Goal: Task Accomplishment & Management: Manage account settings

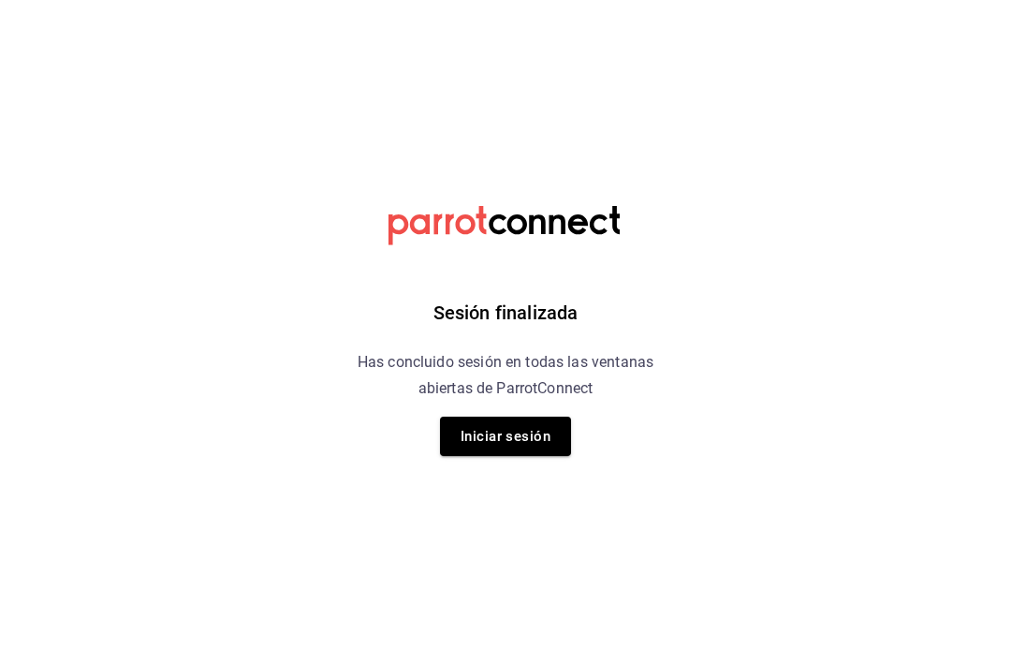
click at [525, 418] on button "Iniciar sesión" at bounding box center [505, 436] width 131 height 39
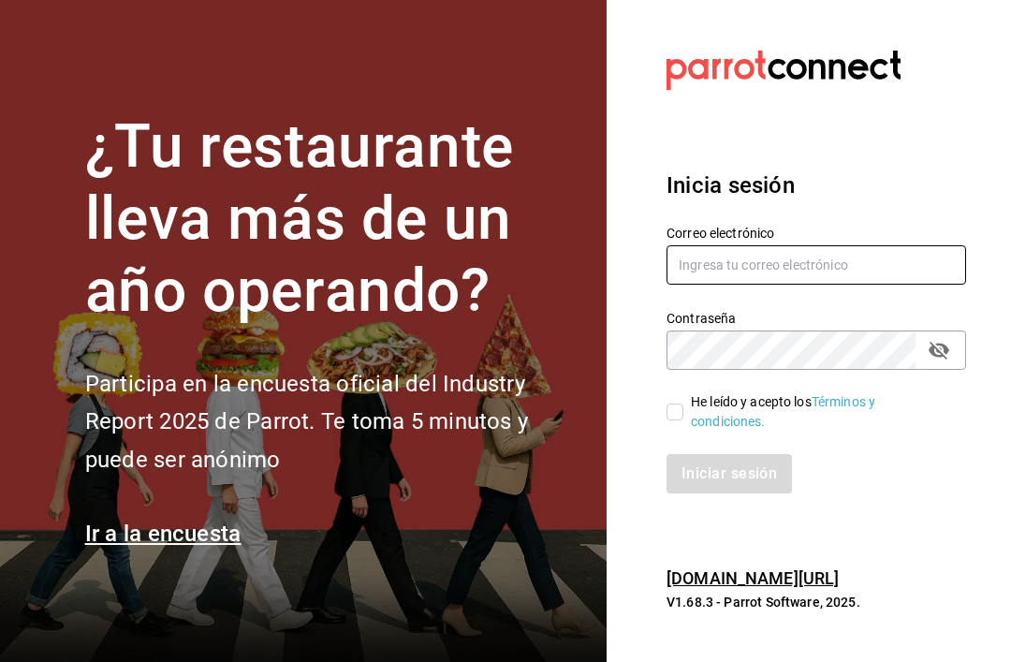
click at [818, 285] on input "text" at bounding box center [817, 264] width 300 height 39
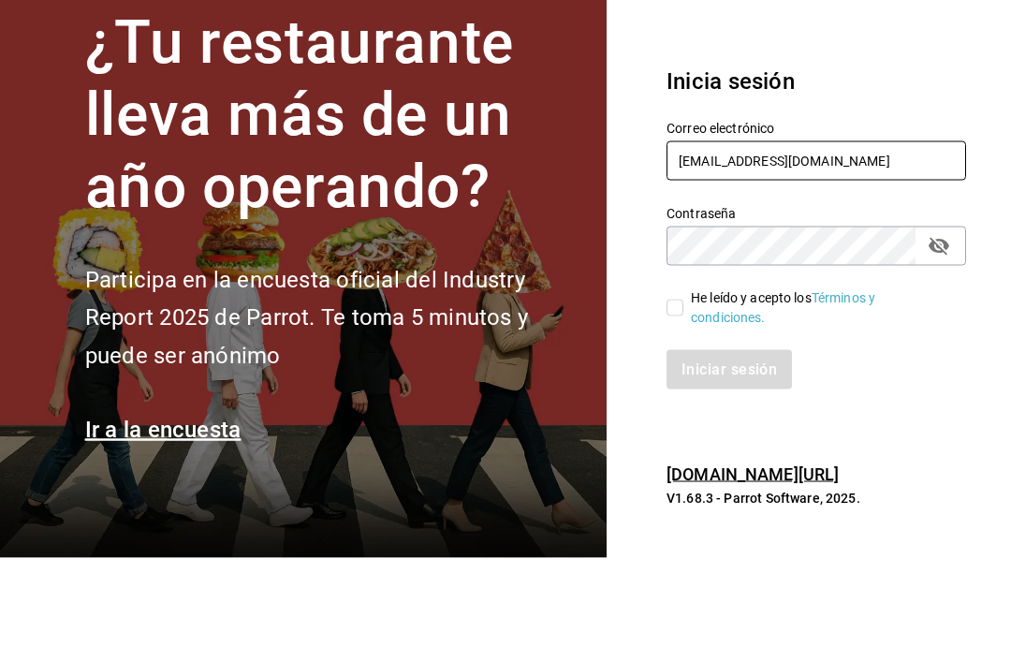
click at [687, 245] on input "Cafecacao@pbispado.com" at bounding box center [817, 264] width 300 height 39
type input "cafecacao@pbispado.com"
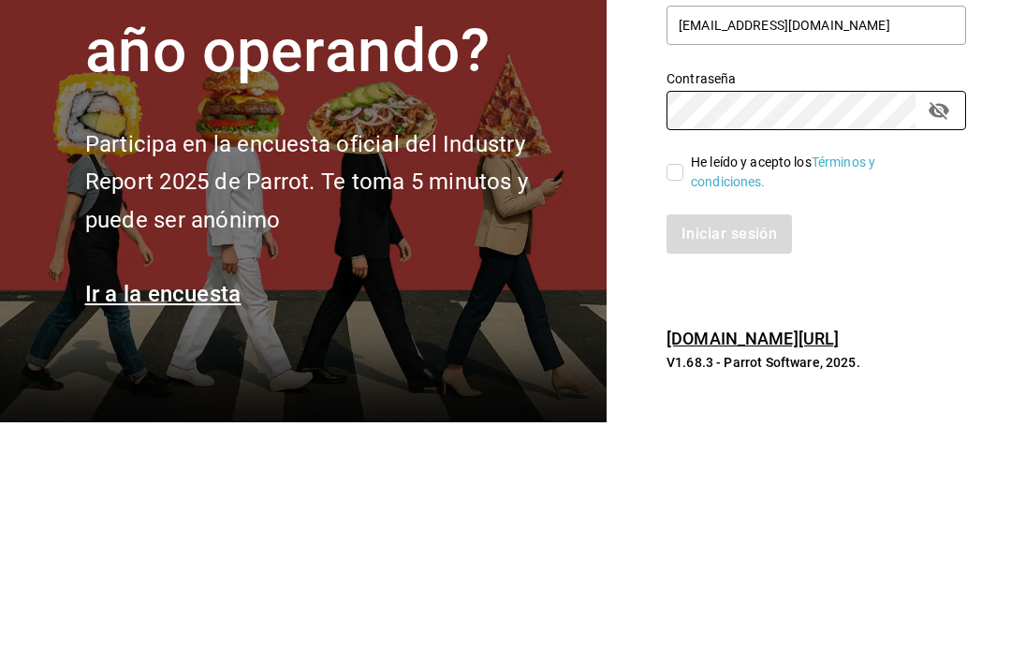
click at [667, 403] on input "He leído y acepto los Términos y condiciones." at bounding box center [675, 411] width 17 height 17
checkbox input "true"
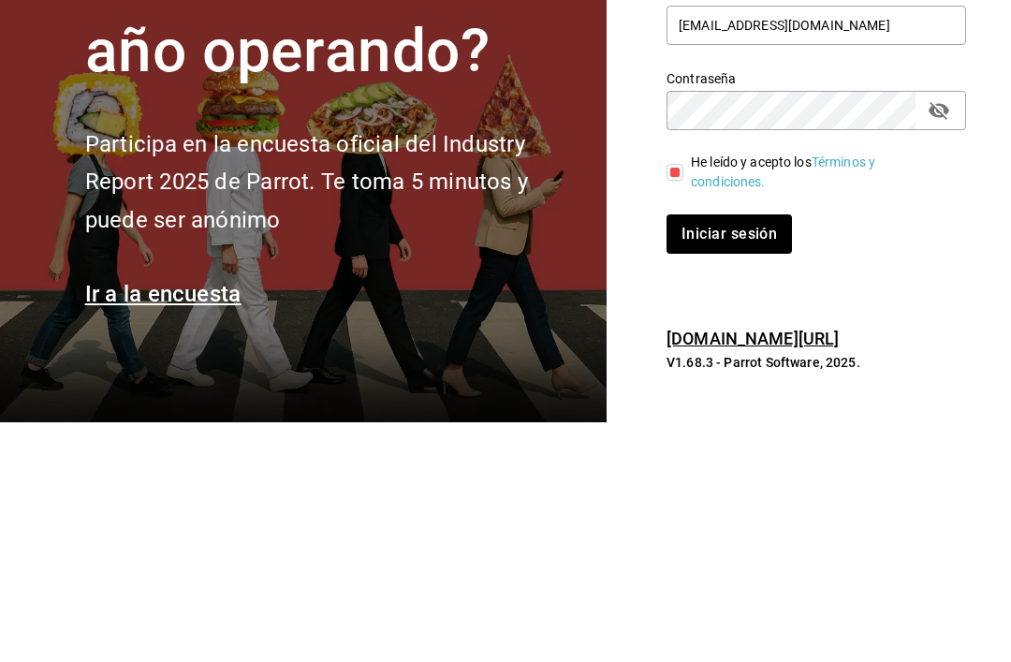
scroll to position [60, 0]
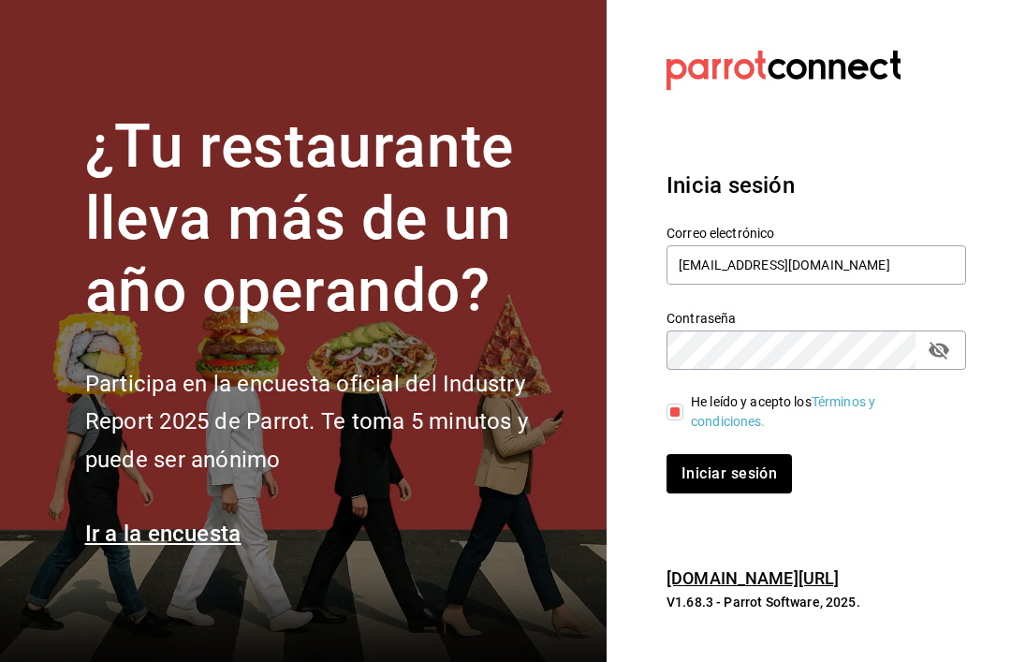
click at [940, 339] on icon "passwordField" at bounding box center [939, 350] width 22 height 22
click at [756, 454] on button "Iniciar sesión" at bounding box center [730, 473] width 127 height 39
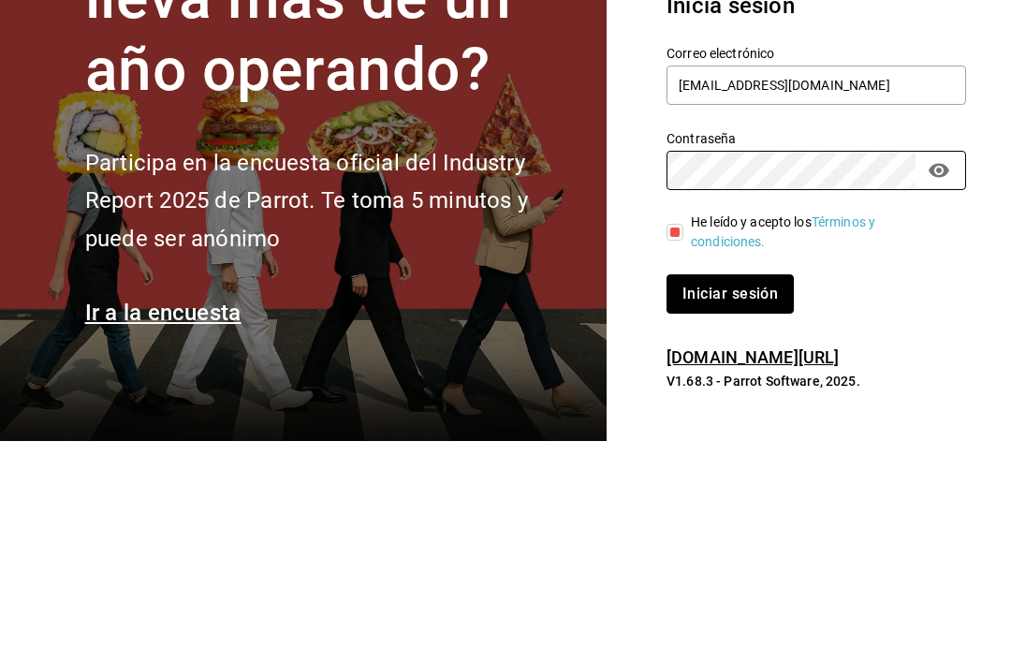
click at [757, 495] on button "Iniciar sesión" at bounding box center [730, 514] width 127 height 39
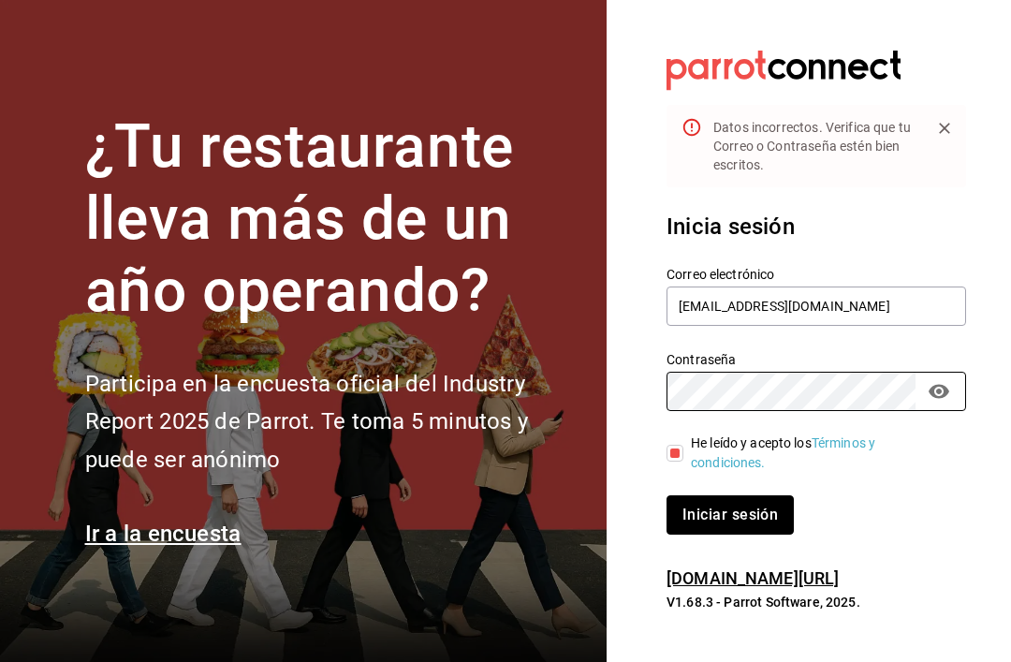
click at [755, 495] on button "Iniciar sesión" at bounding box center [730, 514] width 127 height 39
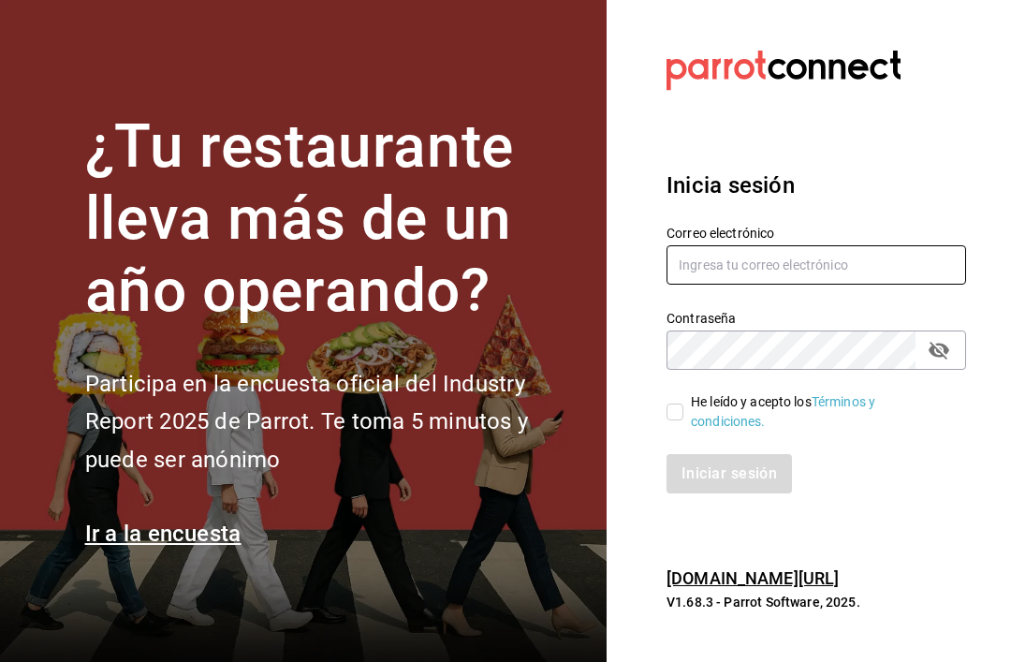
click at [821, 285] on input "text" at bounding box center [817, 264] width 300 height 39
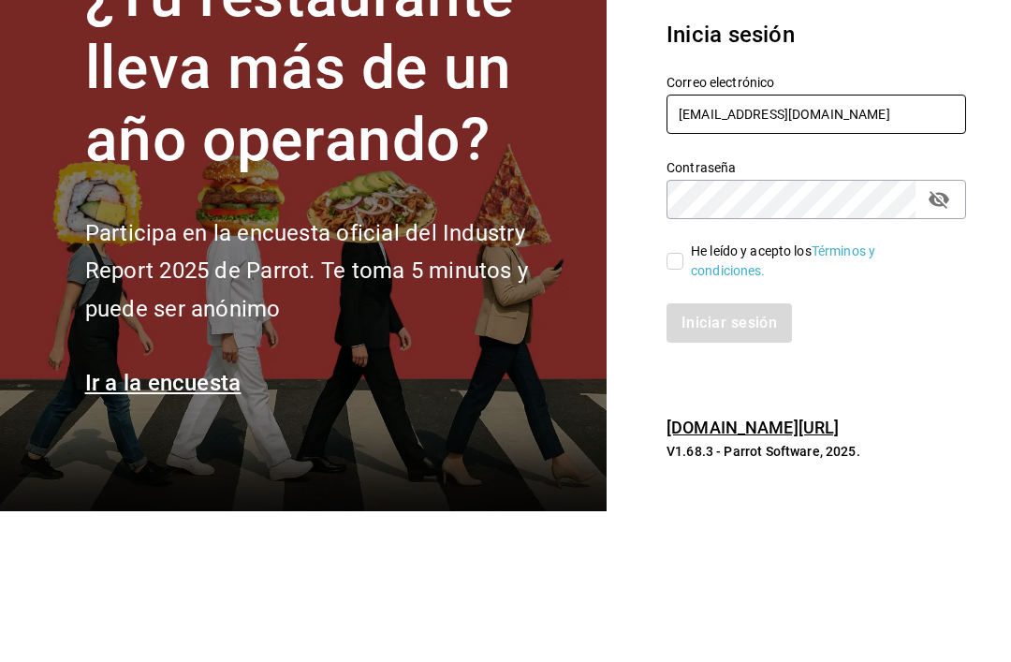
type input "cafecacao@obispado.com"
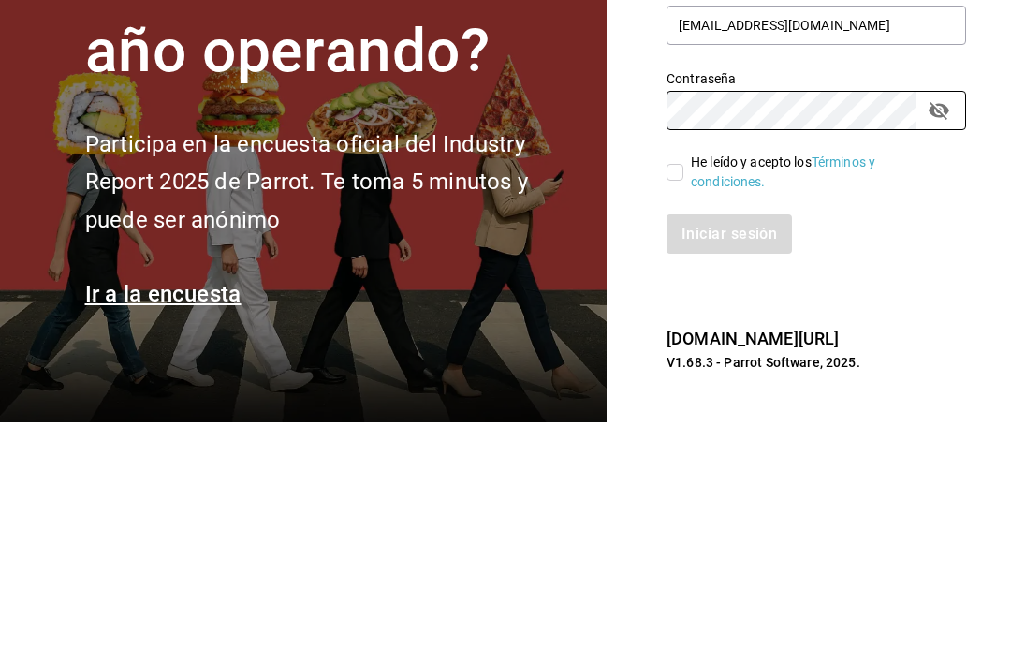
click at [674, 403] on input "He leído y acepto los Términos y condiciones." at bounding box center [675, 411] width 17 height 17
checkbox input "true"
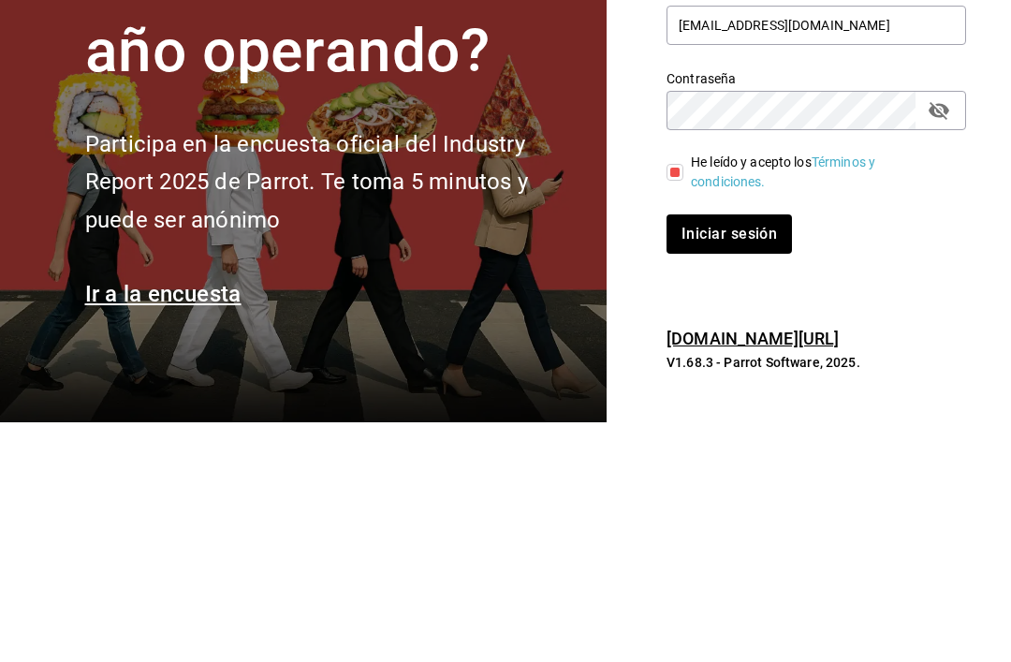
scroll to position [60, 0]
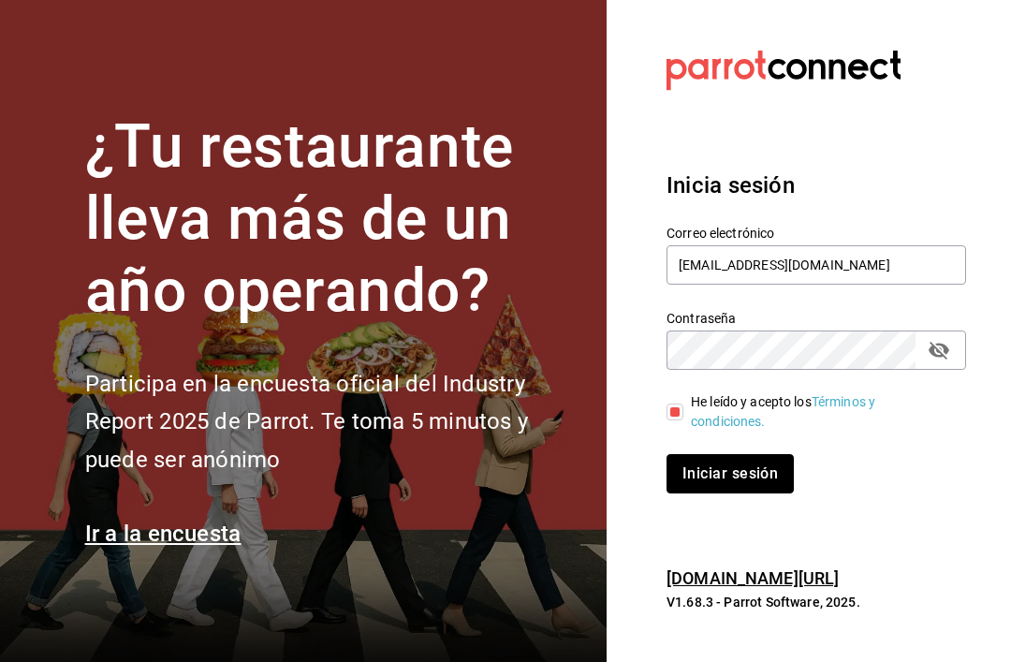
click at [755, 454] on button "Iniciar sesión" at bounding box center [730, 473] width 127 height 39
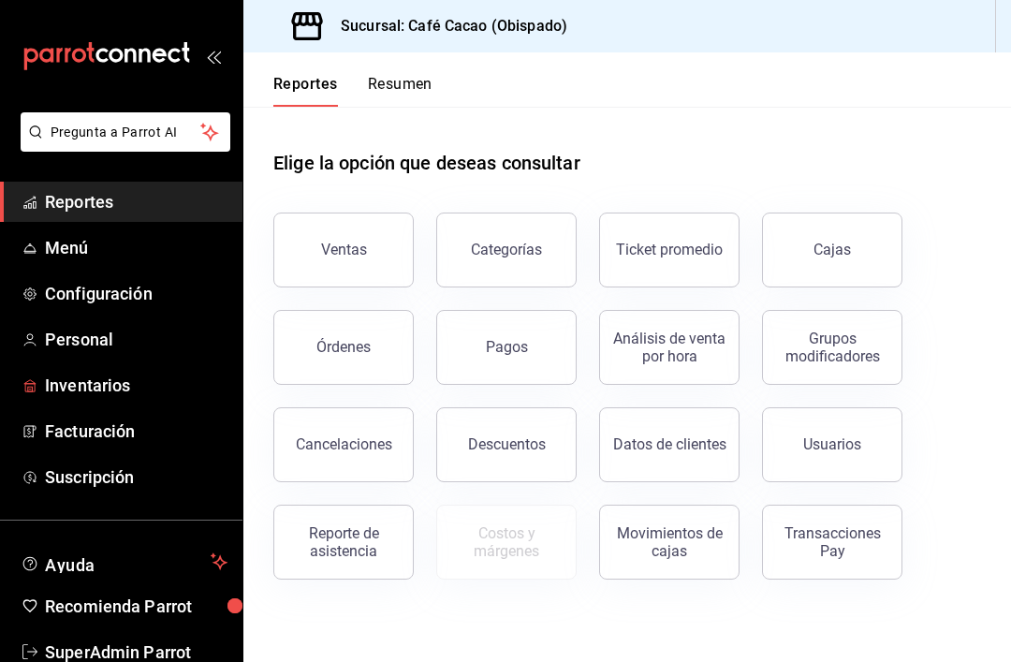
click at [140, 383] on span "Inventarios" at bounding box center [136, 385] width 183 height 25
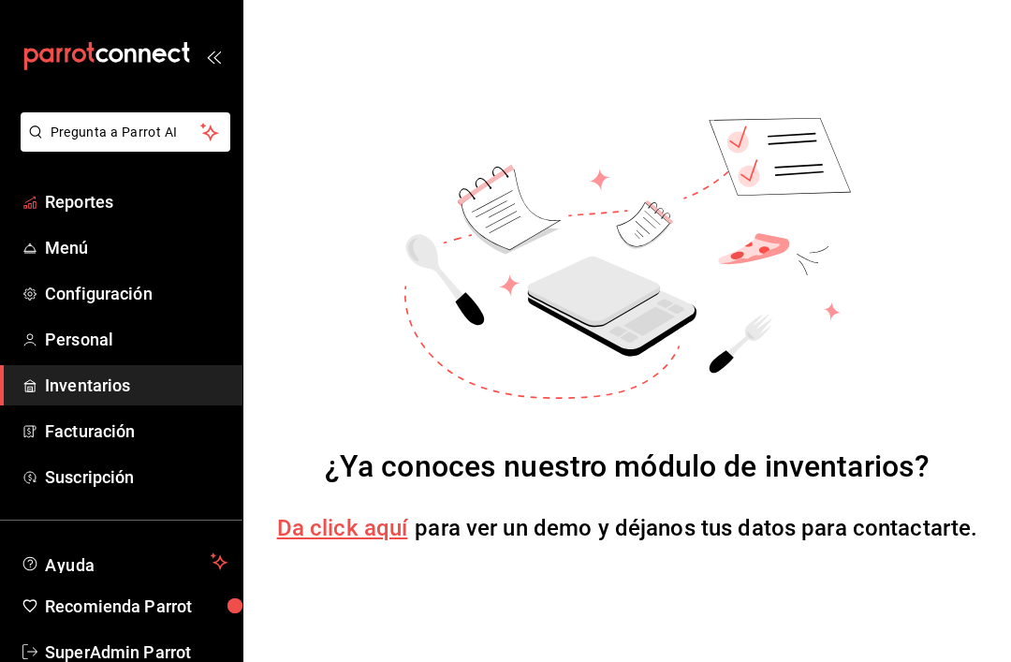
click at [178, 201] on span "Reportes" at bounding box center [136, 201] width 183 height 25
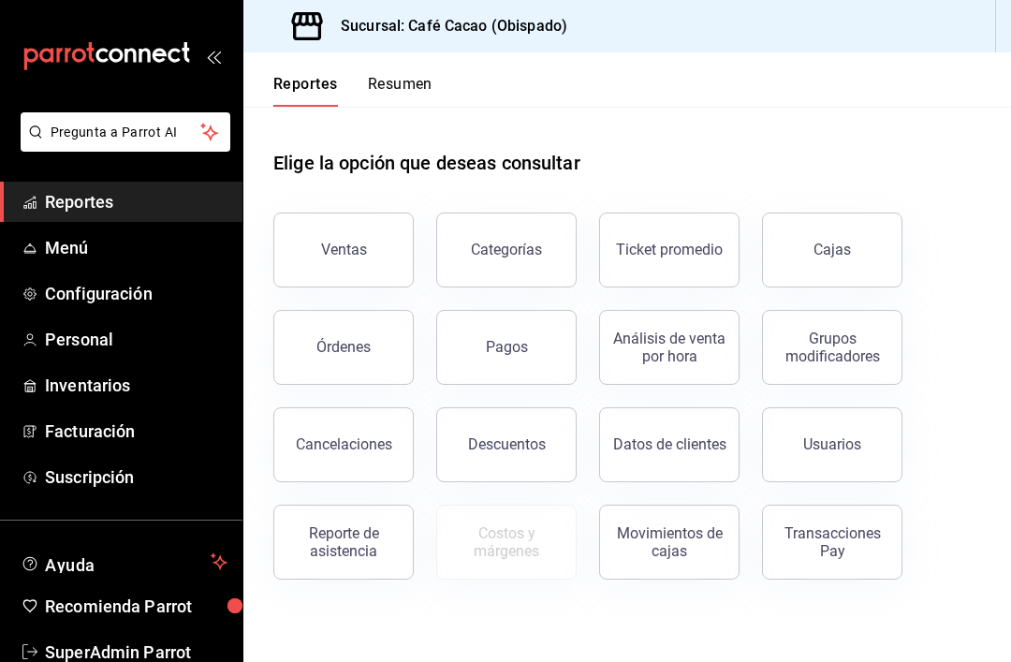
click at [354, 246] on div "Ventas" at bounding box center [344, 250] width 46 height 18
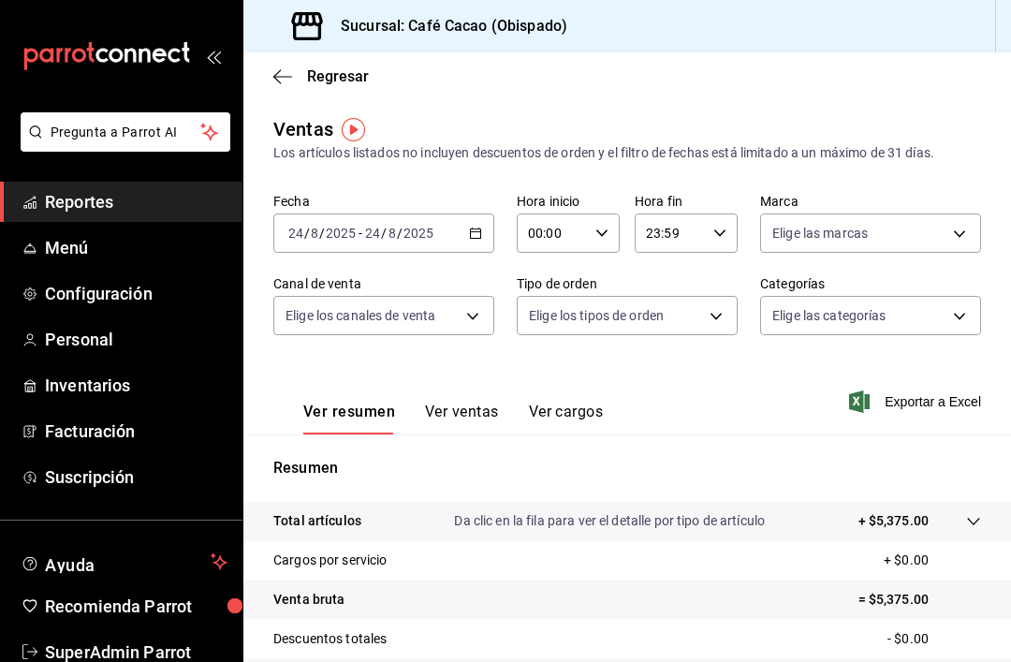
click at [154, 207] on span "Reportes" at bounding box center [136, 201] width 183 height 25
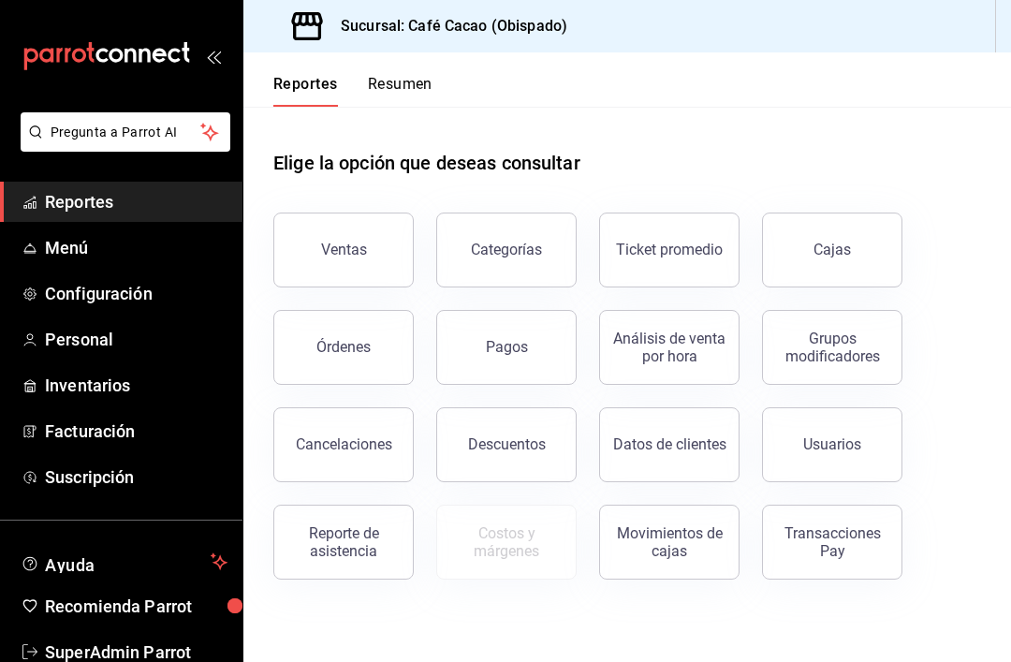
click at [826, 575] on button "Transacciones Pay" at bounding box center [832, 542] width 140 height 75
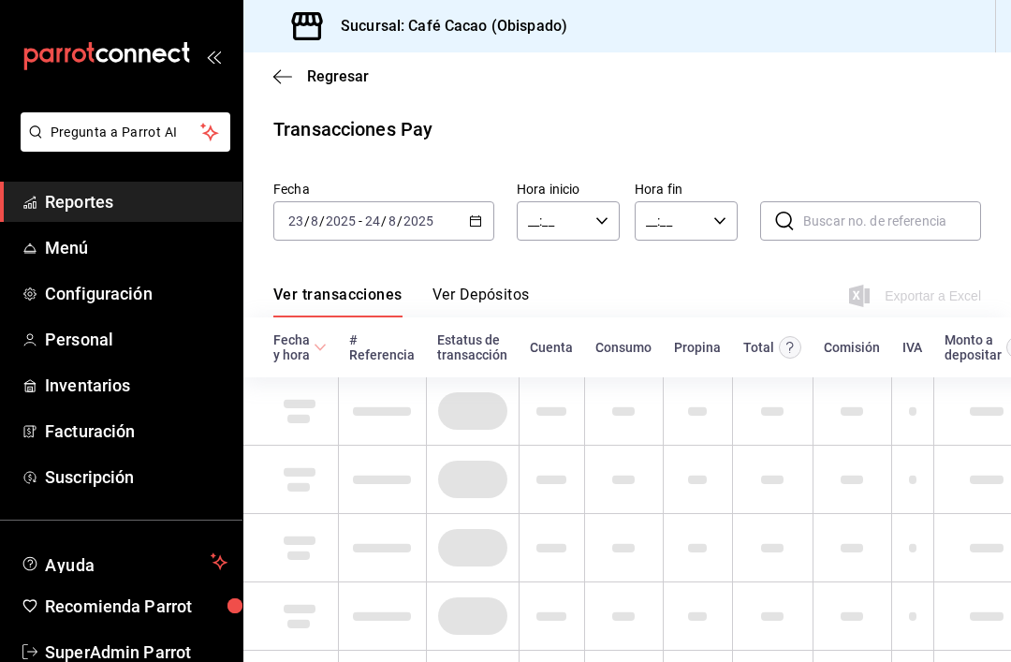
type input "00:00"
type input "23:59"
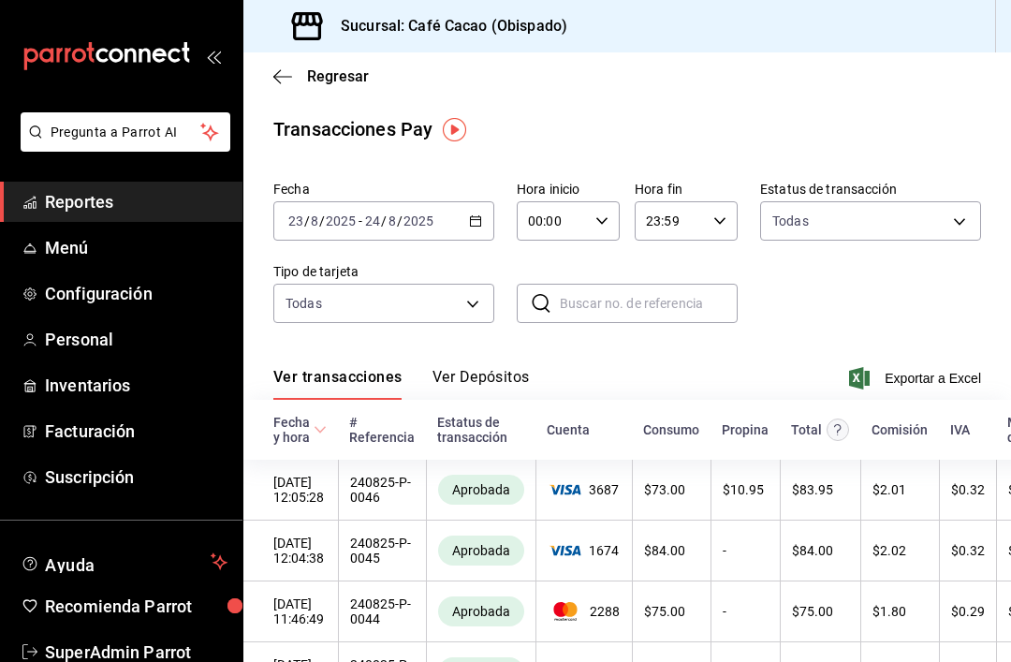
click at [487, 300] on body "Pregunta a Parrot AI Reportes Menú Configuración Personal Inventarios Facturaci…" at bounding box center [505, 331] width 1011 height 662
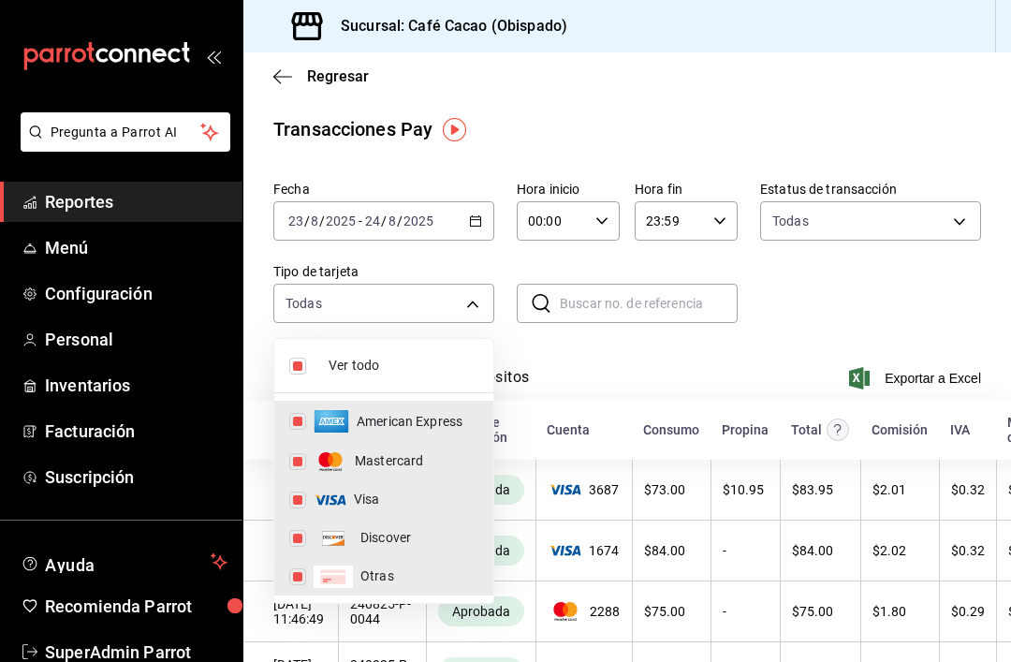
click at [841, 322] on div at bounding box center [505, 331] width 1011 height 662
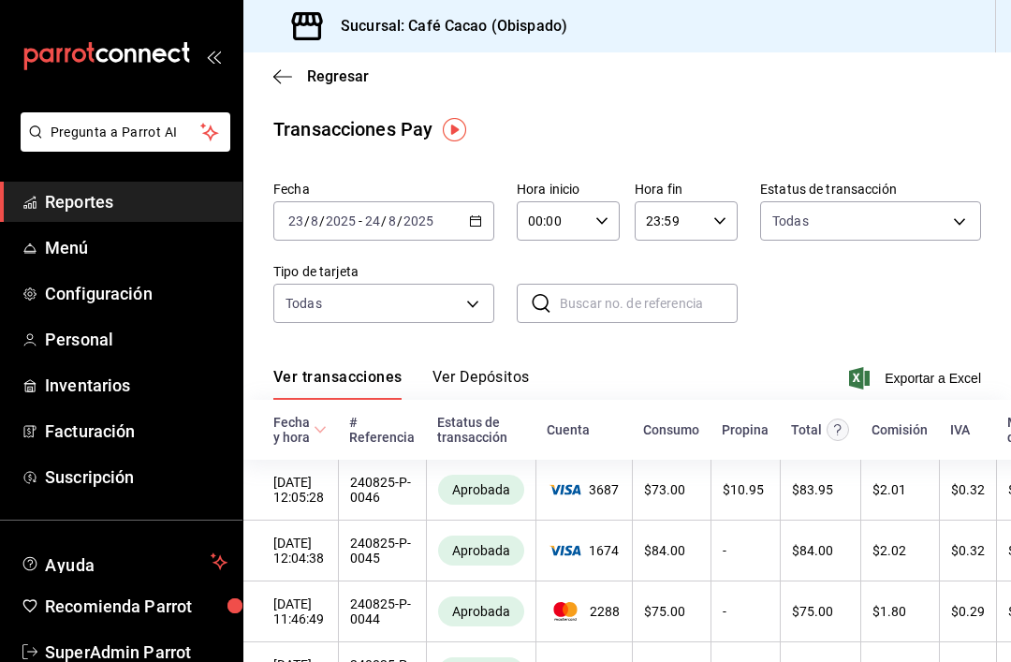
click at [168, 198] on span "Reportes" at bounding box center [136, 201] width 183 height 25
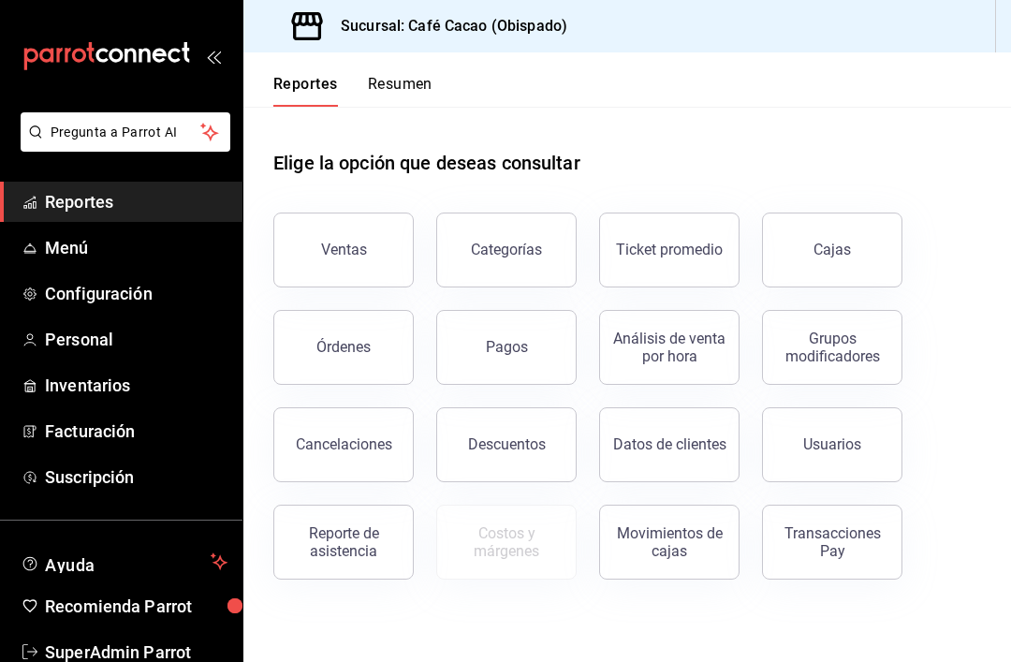
click at [493, 345] on div "Pagos" at bounding box center [507, 347] width 42 height 18
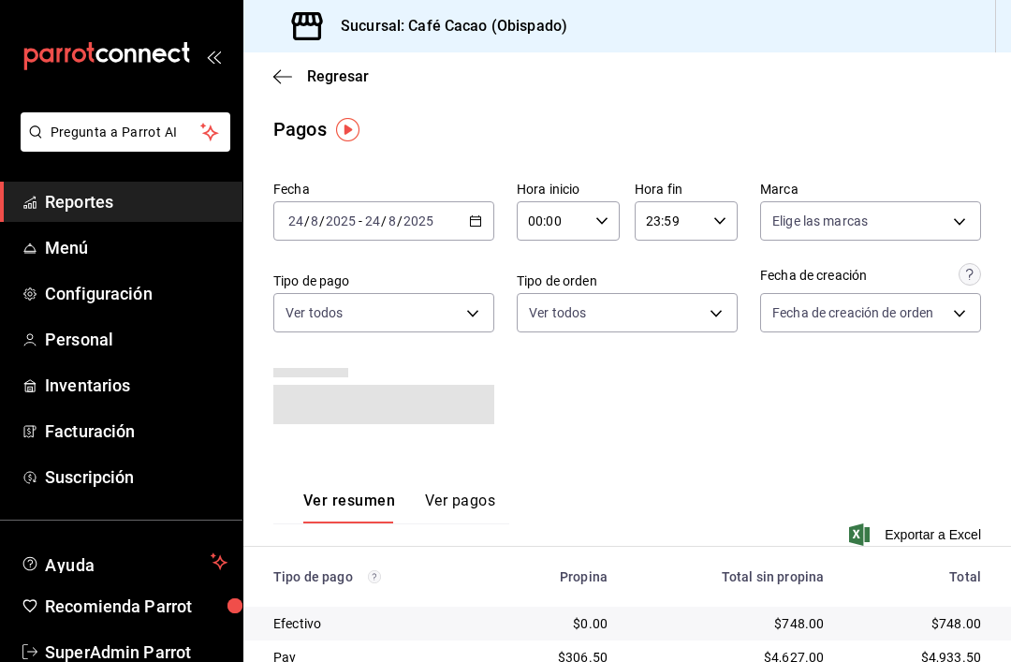
click at [727, 316] on body "Pregunta a Parrot AI Reportes Menú Configuración Personal Inventarios Facturaci…" at bounding box center [505, 331] width 1011 height 662
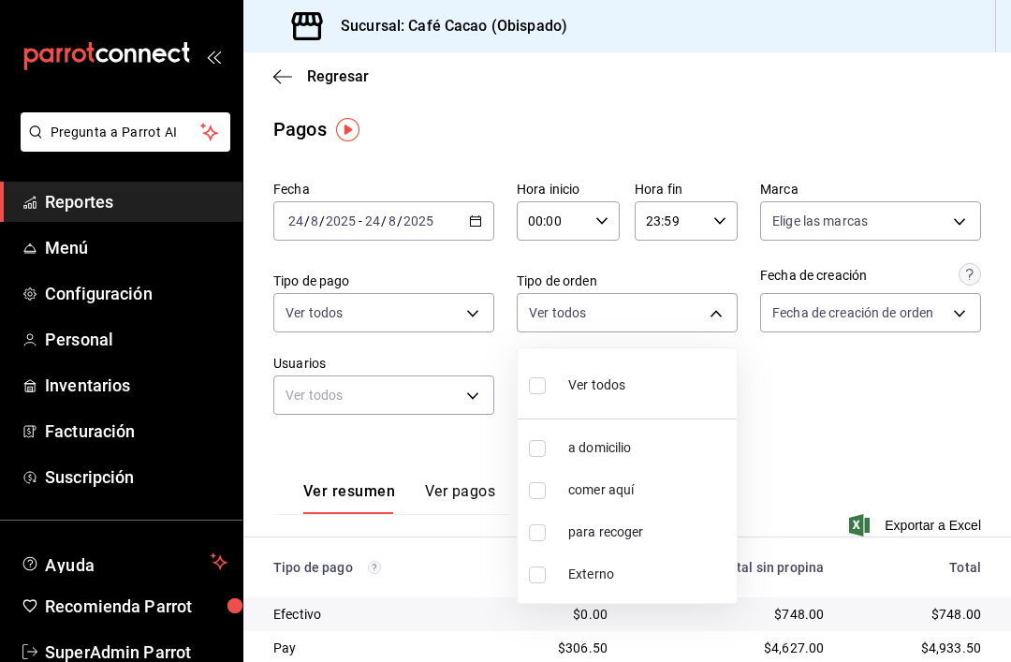
click at [805, 407] on div at bounding box center [505, 331] width 1011 height 662
click at [469, 304] on body "Pregunta a Parrot AI Reportes Menú Configuración Personal Inventarios Facturaci…" at bounding box center [505, 331] width 1011 height 662
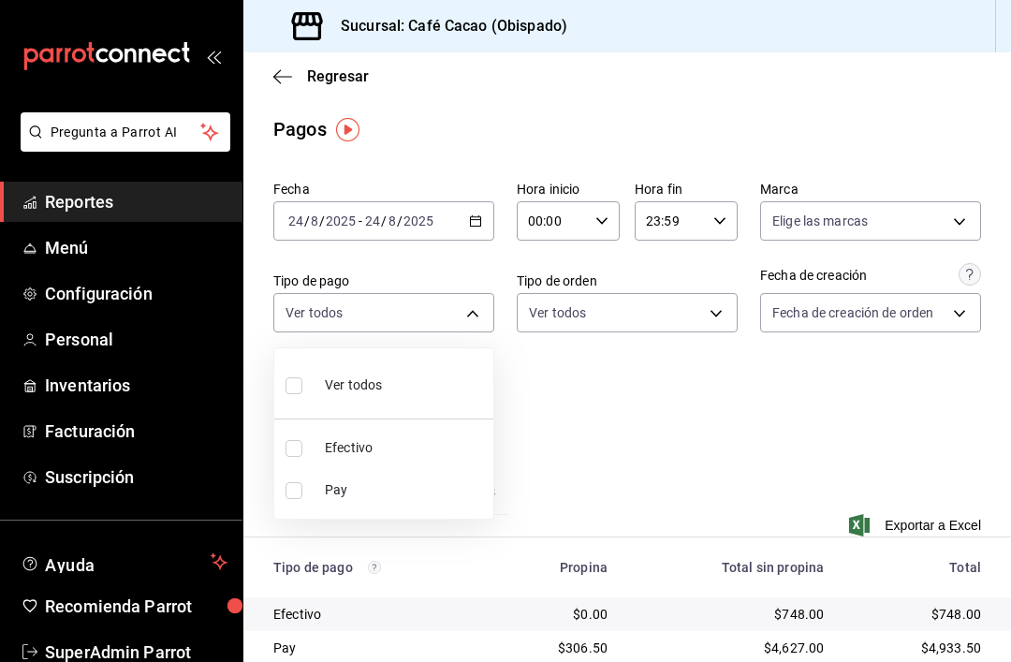
click at [608, 395] on div at bounding box center [505, 331] width 1011 height 662
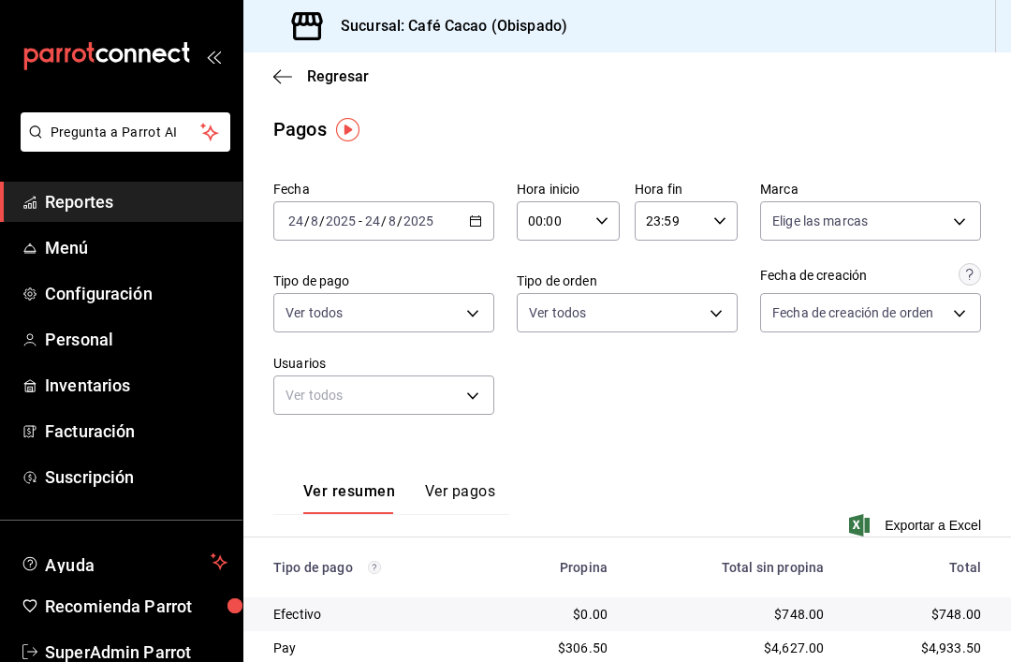
click at [93, 204] on span "Reportes" at bounding box center [136, 201] width 183 height 25
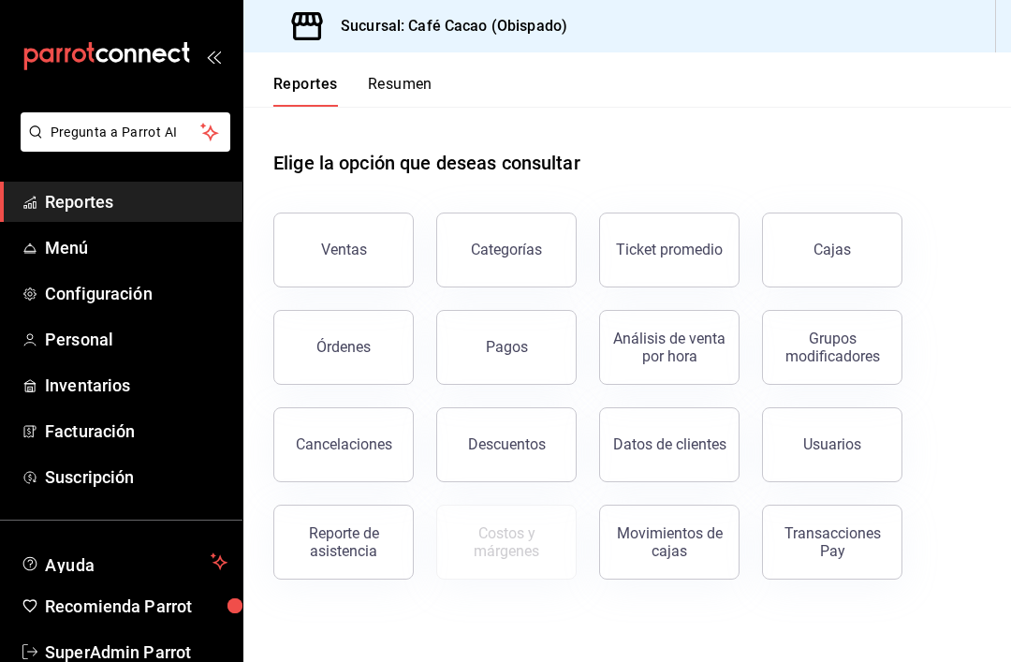
click at [392, 89] on button "Resumen" at bounding box center [400, 91] width 65 height 32
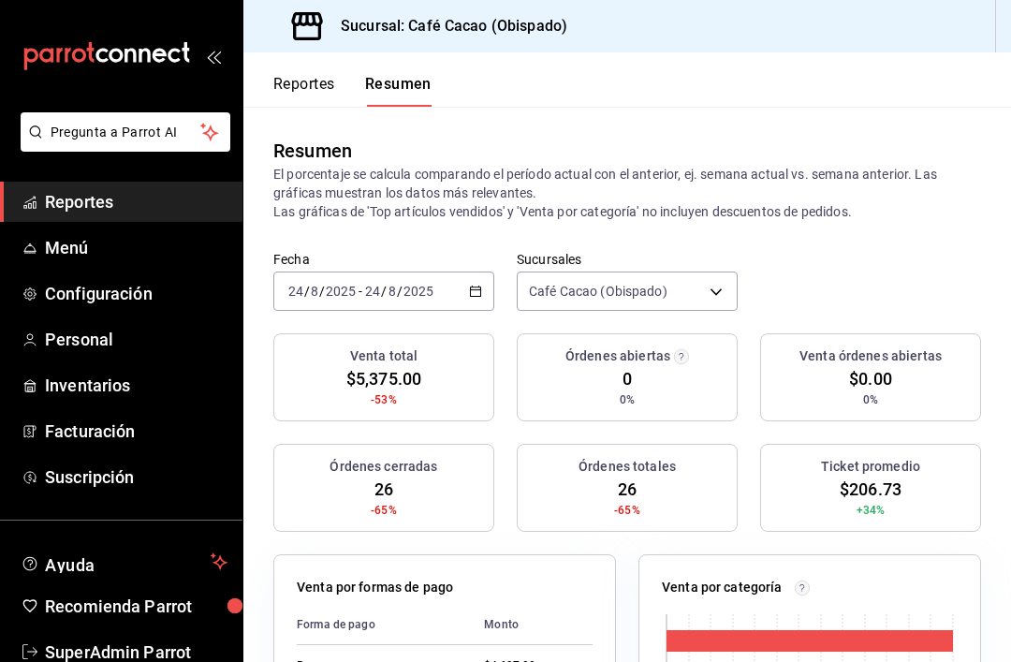
click at [711, 290] on body "Pregunta a Parrot AI Reportes Menú Configuración Personal Inventarios Facturaci…" at bounding box center [505, 331] width 1011 height 662
click at [843, 258] on div at bounding box center [505, 331] width 1011 height 662
click at [100, 200] on span "Reportes" at bounding box center [136, 201] width 183 height 25
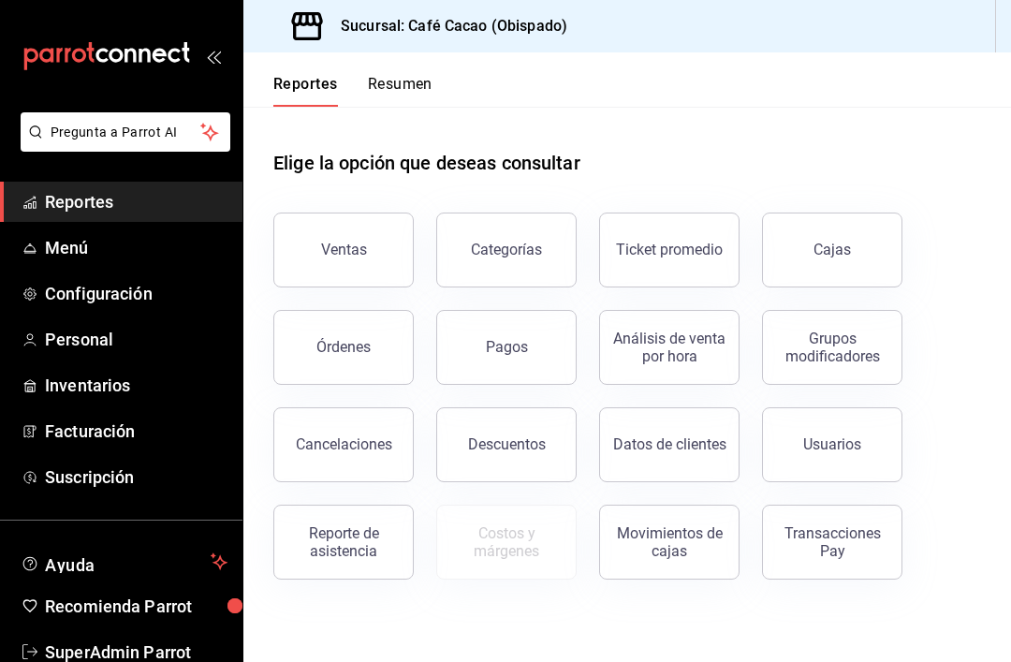
click at [130, 131] on span "Pregunta a Parrot AI" at bounding box center [126, 133] width 151 height 20
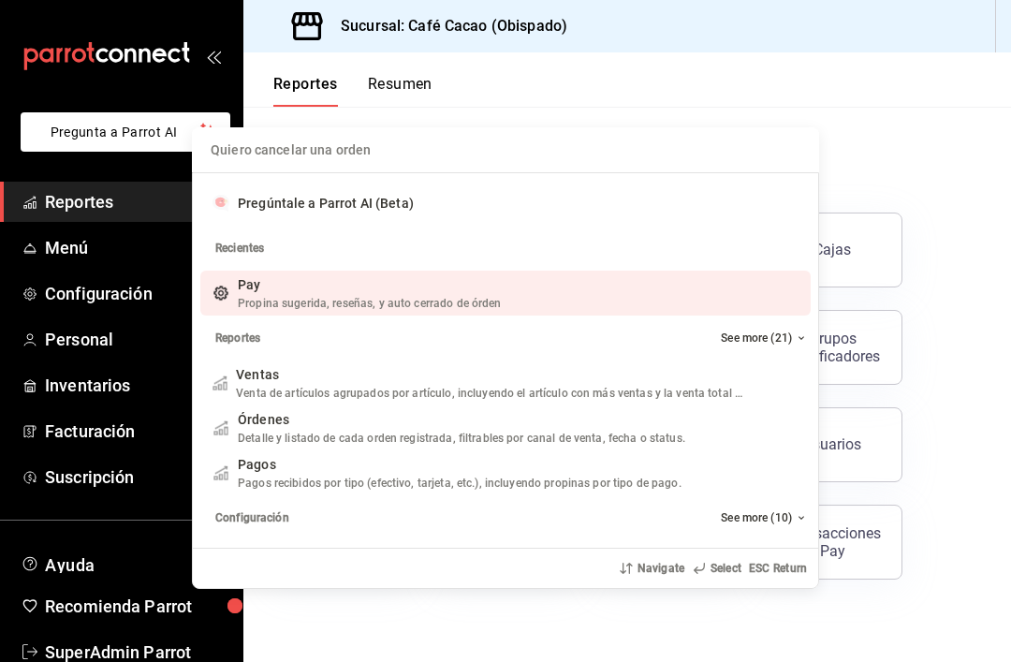
click at [403, 152] on input "Quiero cancelar una orden" at bounding box center [505, 149] width 605 height 45
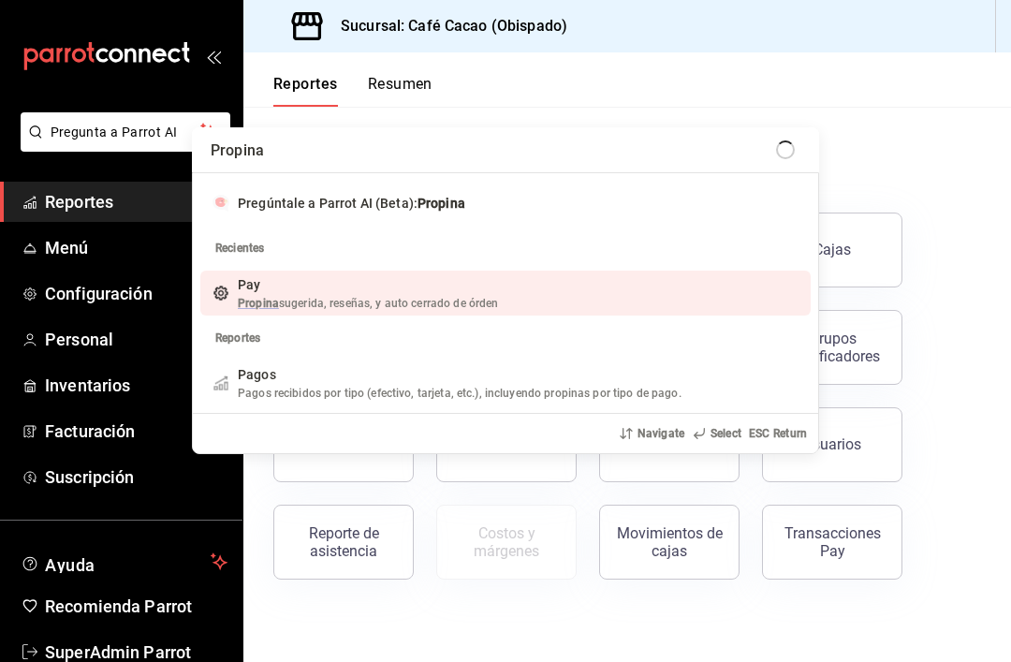
type input "Propinas"
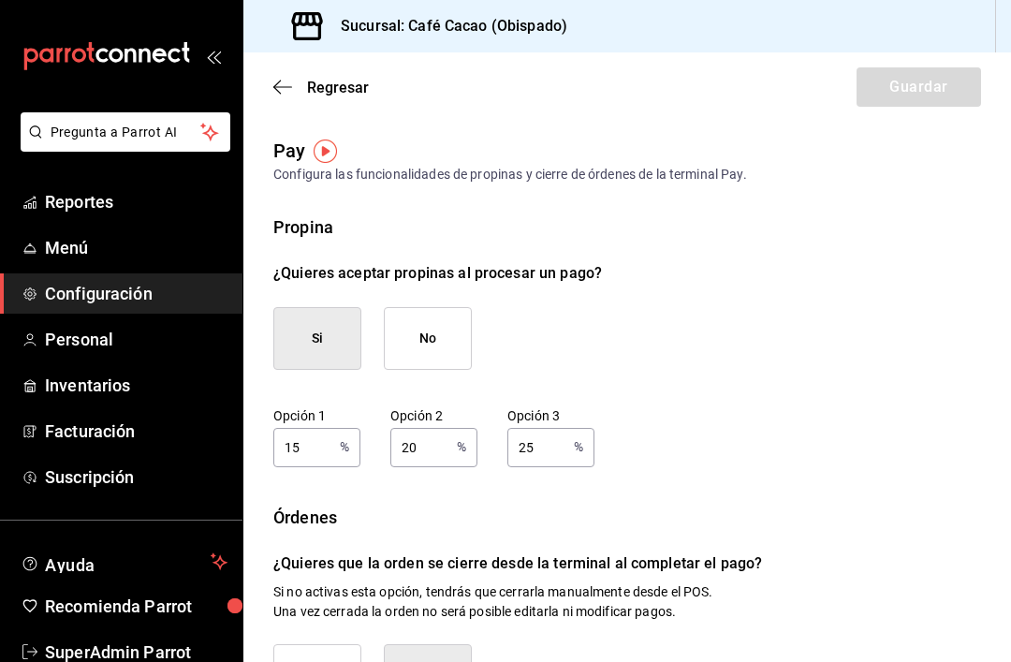
click at [290, 86] on icon "button" at bounding box center [282, 87] width 19 height 17
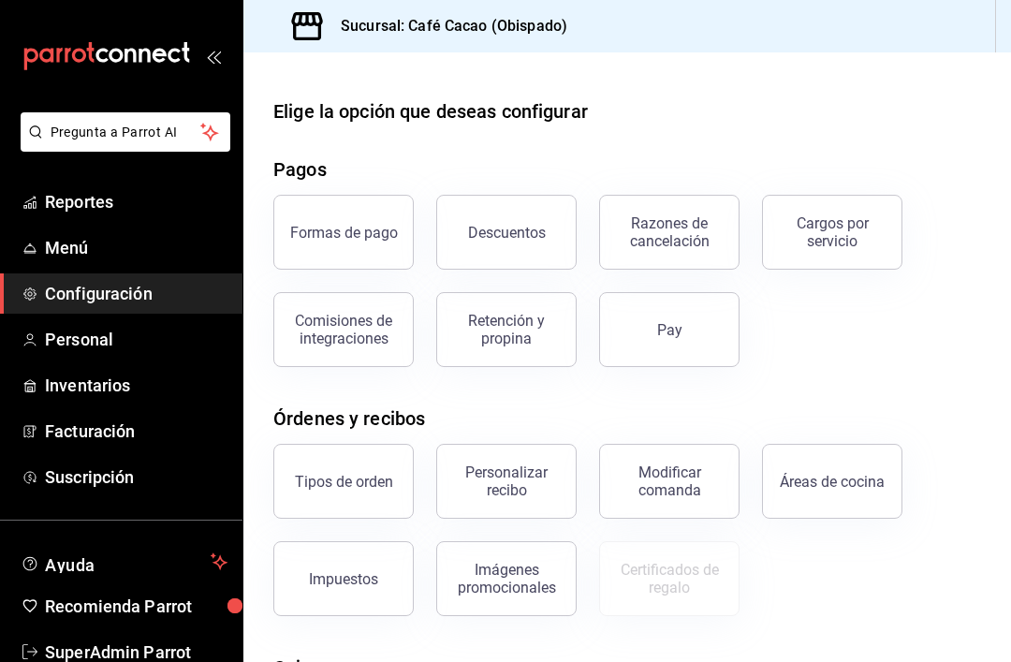
click at [519, 329] on div "Retención y propina" at bounding box center [506, 330] width 116 height 36
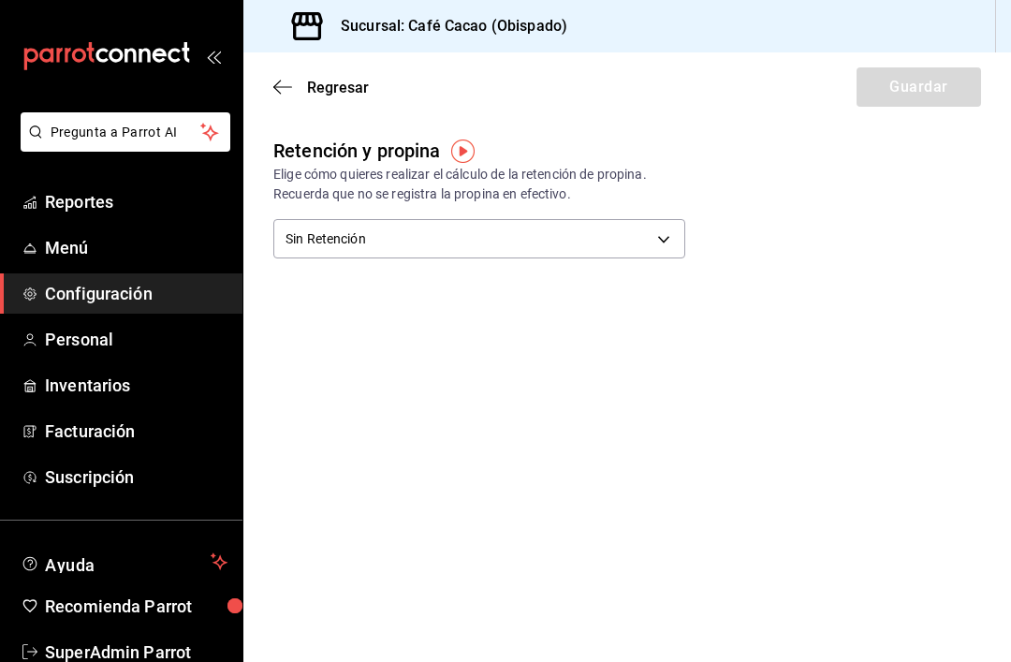
click at [293, 79] on span "Regresar" at bounding box center [320, 88] width 95 height 18
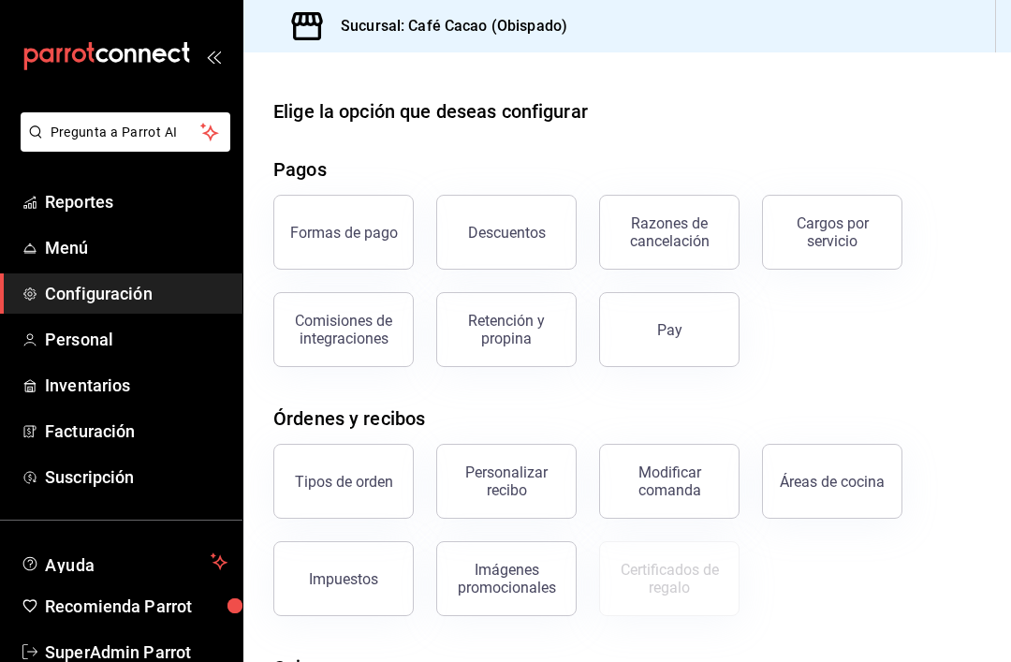
click at [676, 320] on button "Pay" at bounding box center [669, 329] width 140 height 75
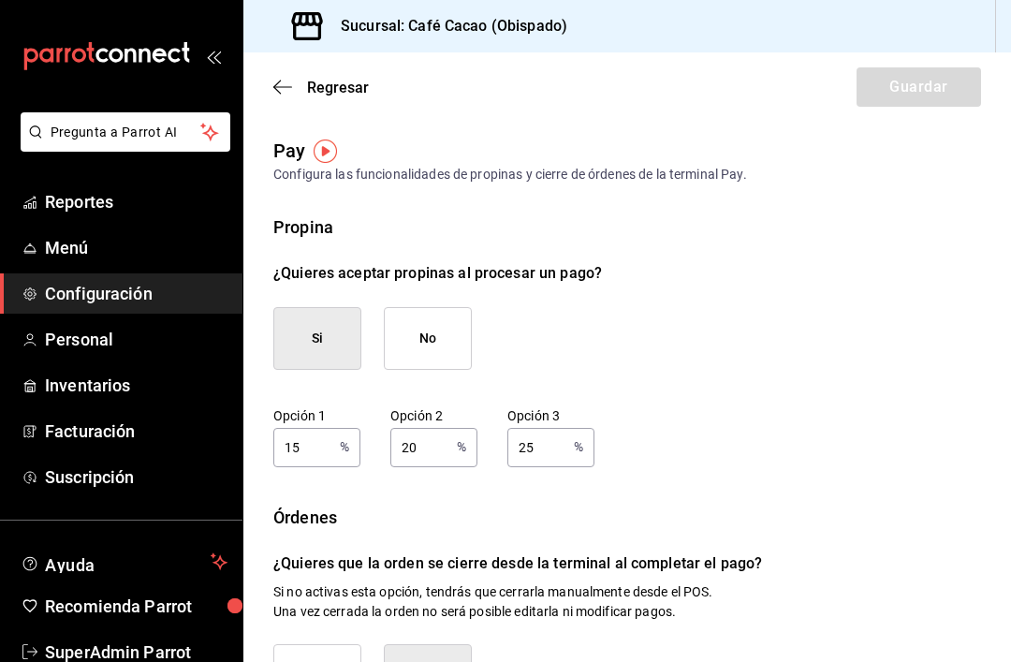
click at [269, 90] on div "Regresar Guardar" at bounding box center [627, 86] width 768 height 69
click at [297, 79] on span "Regresar" at bounding box center [320, 88] width 95 height 18
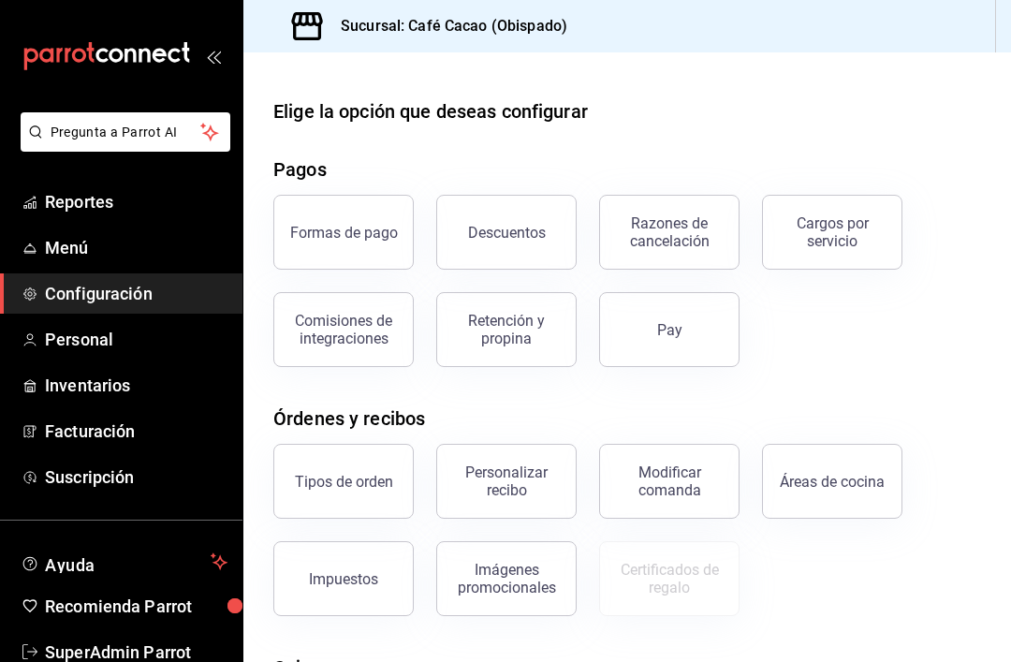
click at [491, 329] on div "Retención y propina" at bounding box center [506, 330] width 116 height 36
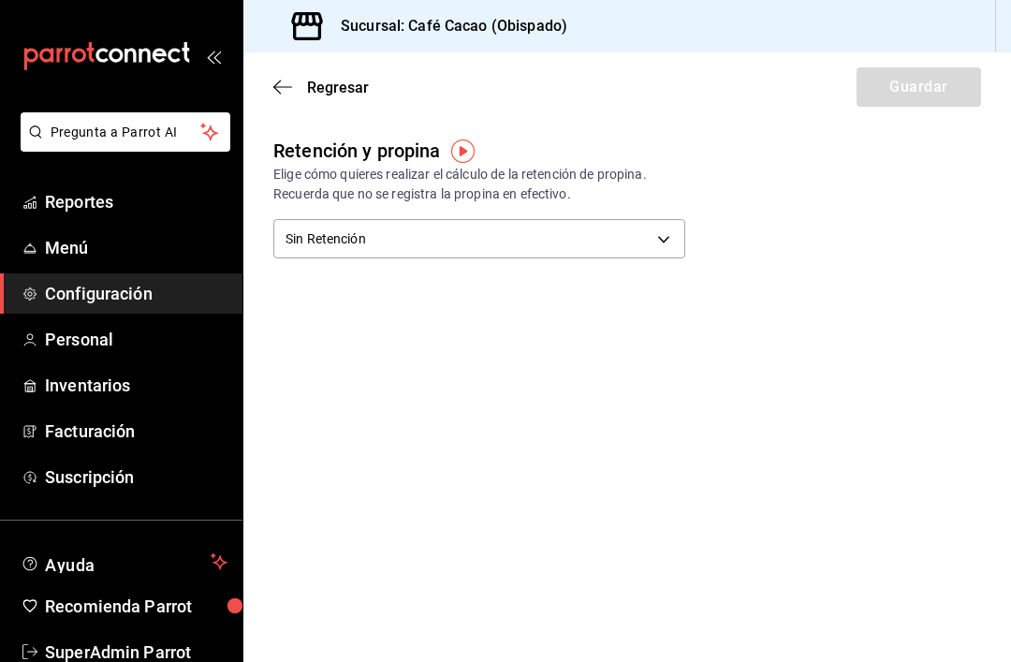
scroll to position [60, 0]
click at [663, 174] on body "Pregunta a Parrot AI Reportes Menú Configuración Personal Inventarios Facturaci…" at bounding box center [505, 331] width 1011 height 662
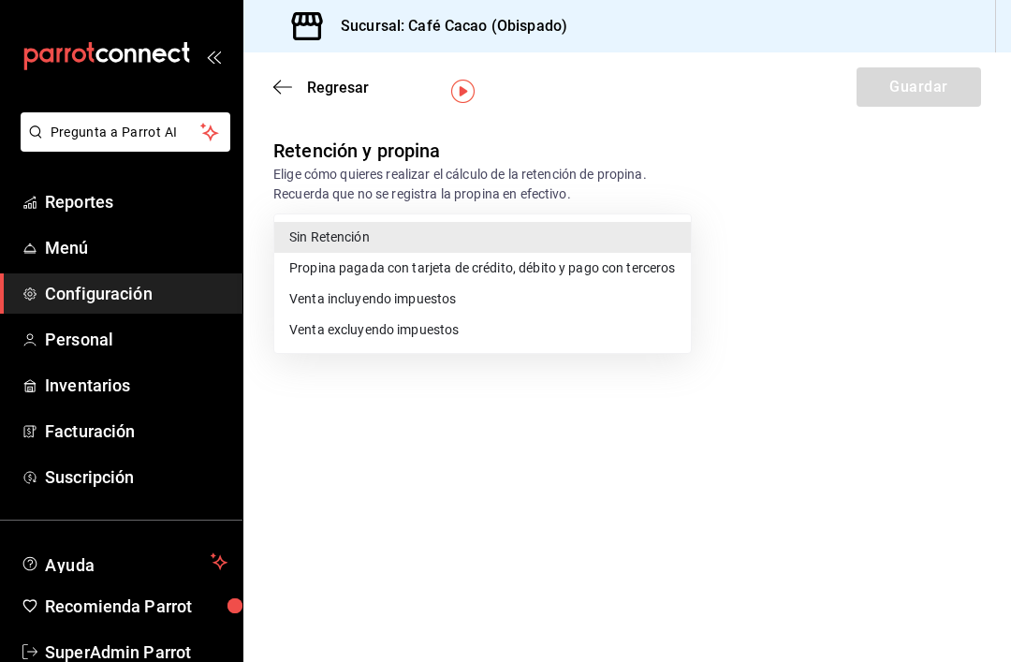
click at [771, 241] on div at bounding box center [505, 331] width 1011 height 662
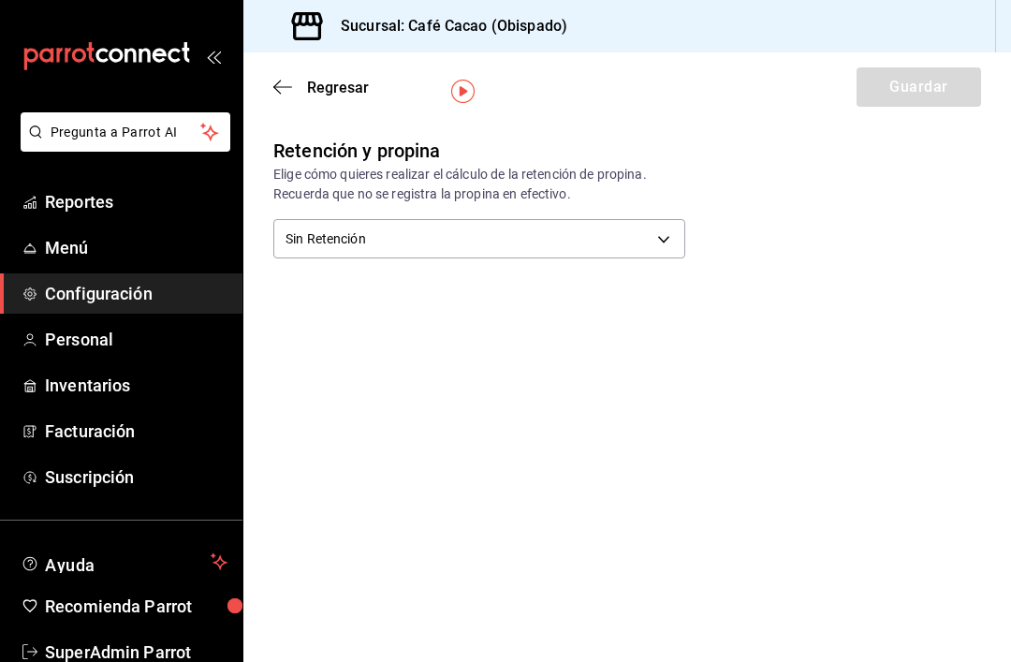
click at [646, 183] on body "Pregunta a Parrot AI Reportes Menú Configuración Personal Inventarios Facturaci…" at bounding box center [505, 331] width 1011 height 662
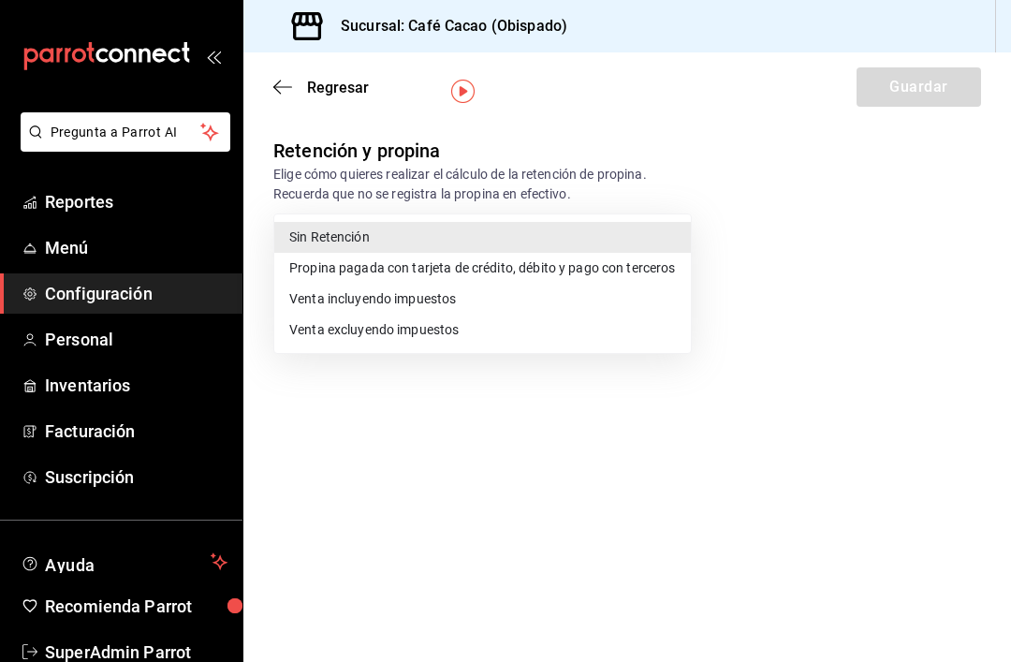
click at [460, 264] on li "Propina pagada con tarjeta de crédito, débito y pago con terceros" at bounding box center [482, 268] width 417 height 31
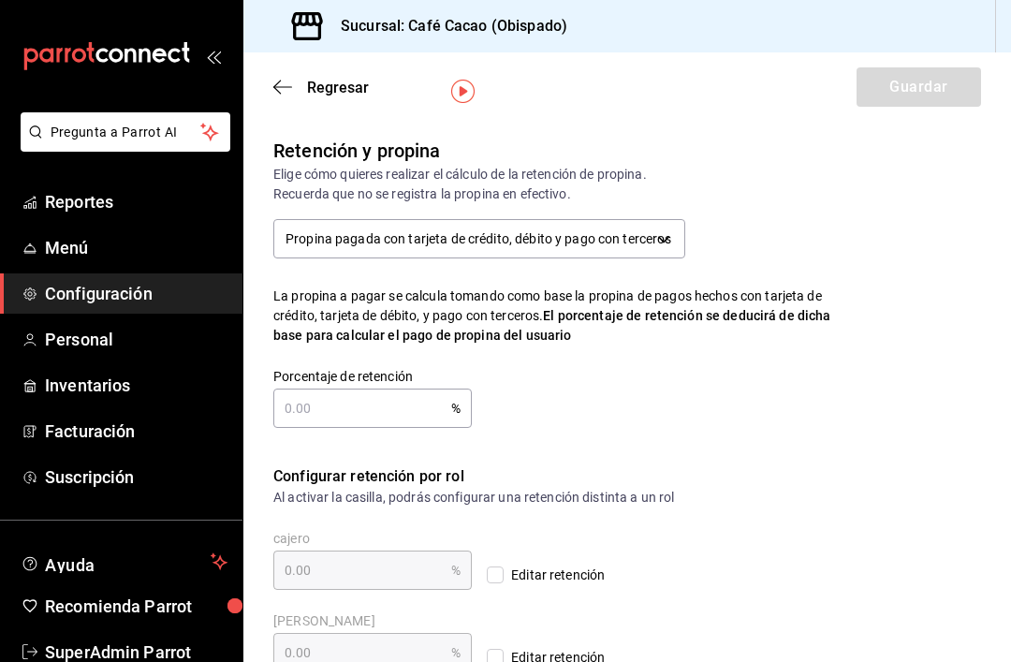
click at [396, 196] on body "Pregunta a Parrot AI Reportes Menú Configuración Personal Inventarios Facturaci…" at bounding box center [505, 331] width 1011 height 662
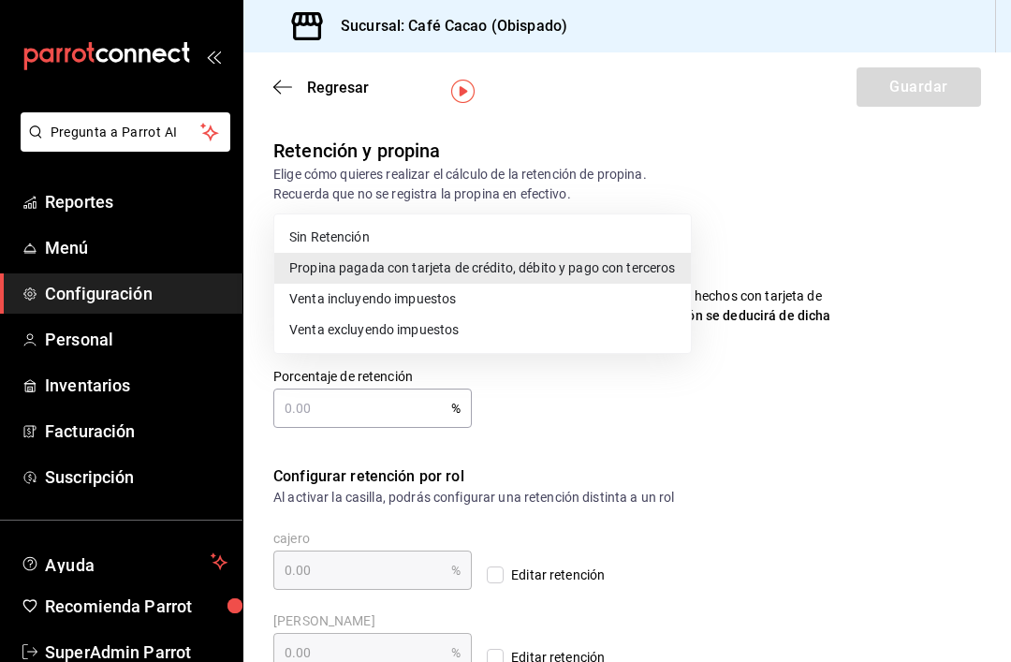
click at [407, 247] on li "Sin Retención" at bounding box center [482, 237] width 417 height 31
type input "NO_RETENTION"
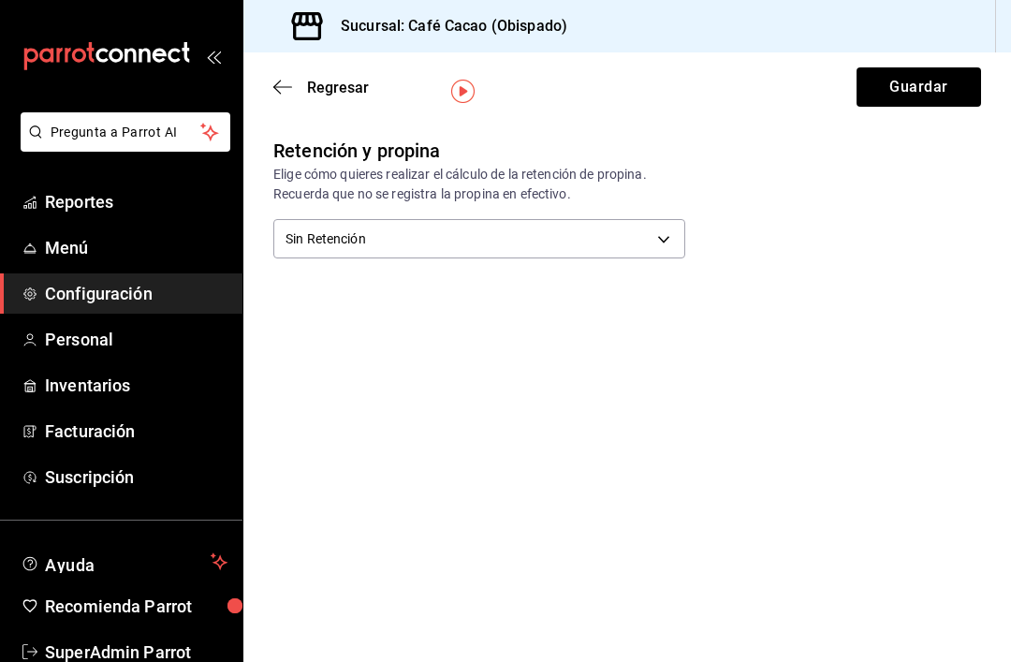
click at [789, 190] on div "Retención y propina Elige cómo quieres realizar el cálculo de la retención de p…" at bounding box center [553, 185] width 620 height 157
click at [342, 88] on span "Regresar" at bounding box center [338, 88] width 62 height 18
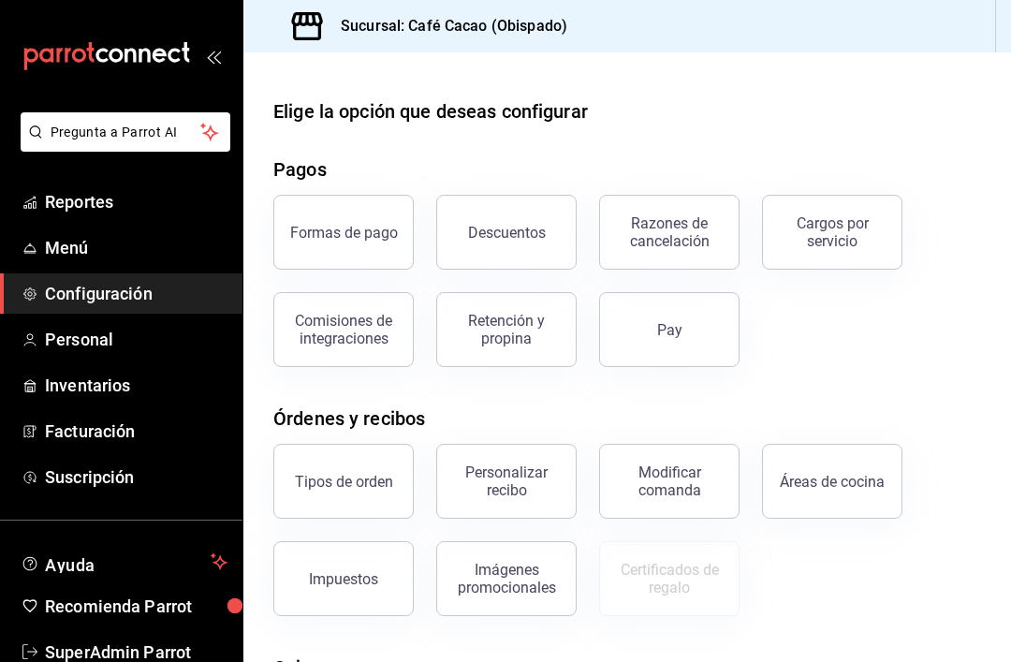
click at [360, 248] on button "Formas de pago" at bounding box center [343, 232] width 140 height 75
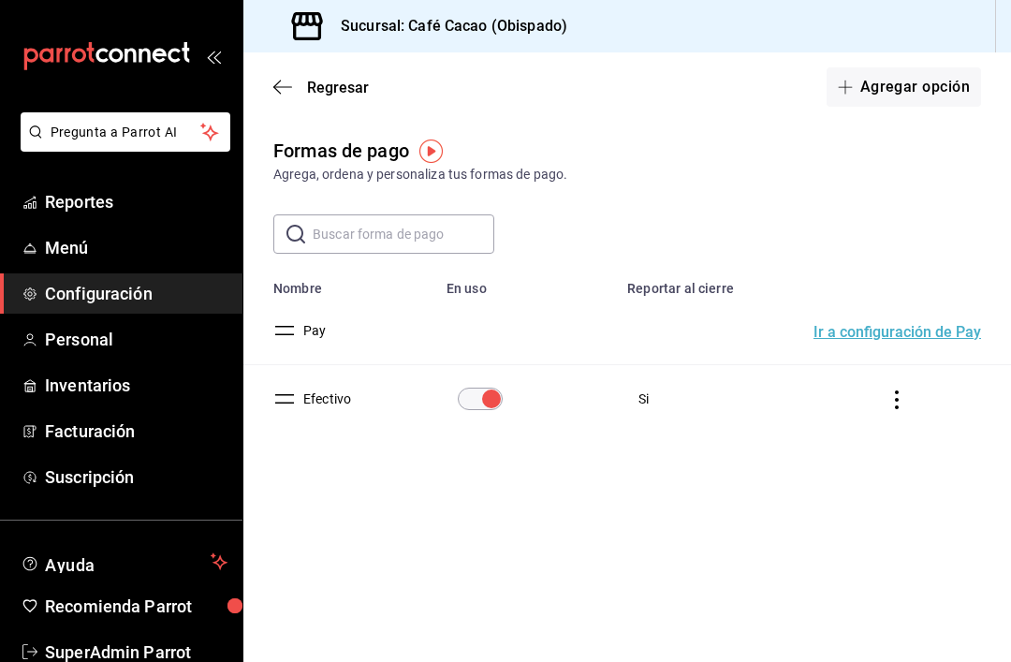
click at [291, 81] on icon "button" at bounding box center [282, 87] width 19 height 17
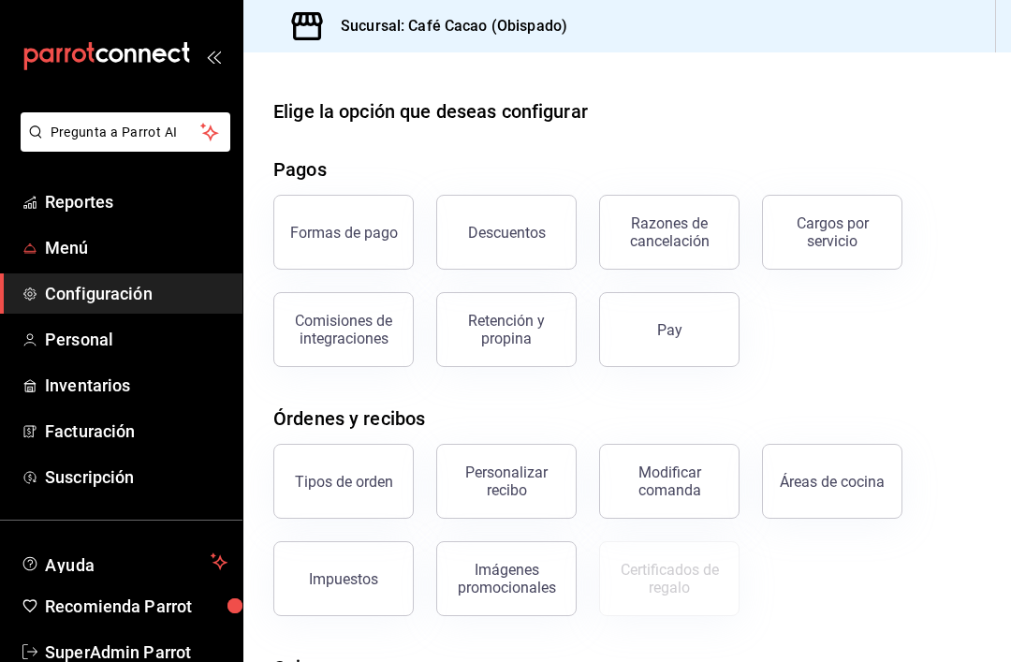
click at [41, 236] on link "Menú" at bounding box center [121, 247] width 242 height 40
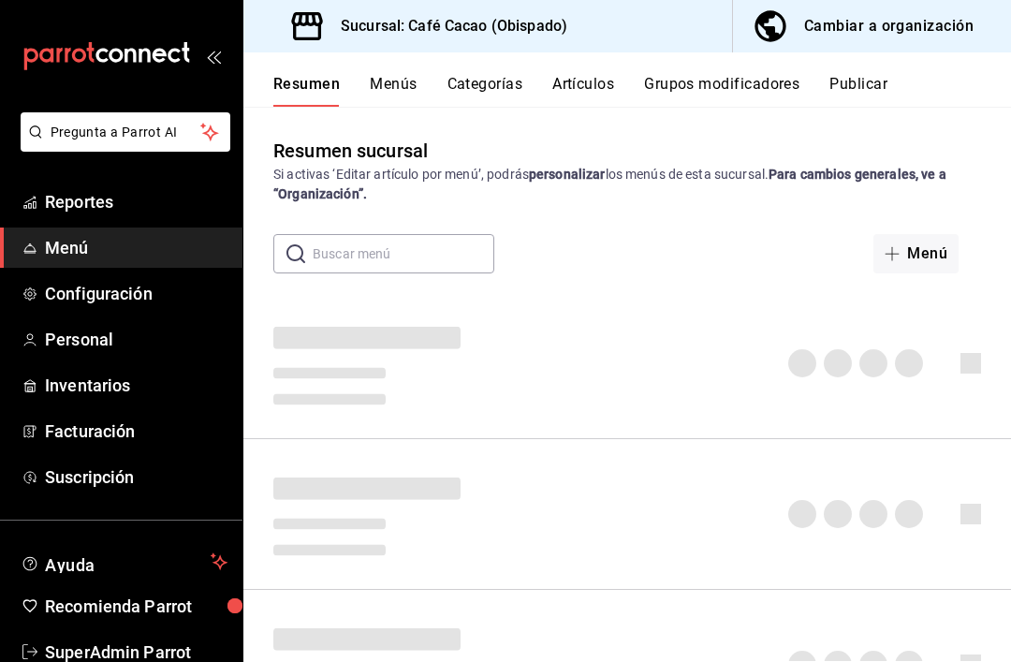
click at [56, 196] on span "Reportes" at bounding box center [136, 201] width 183 height 25
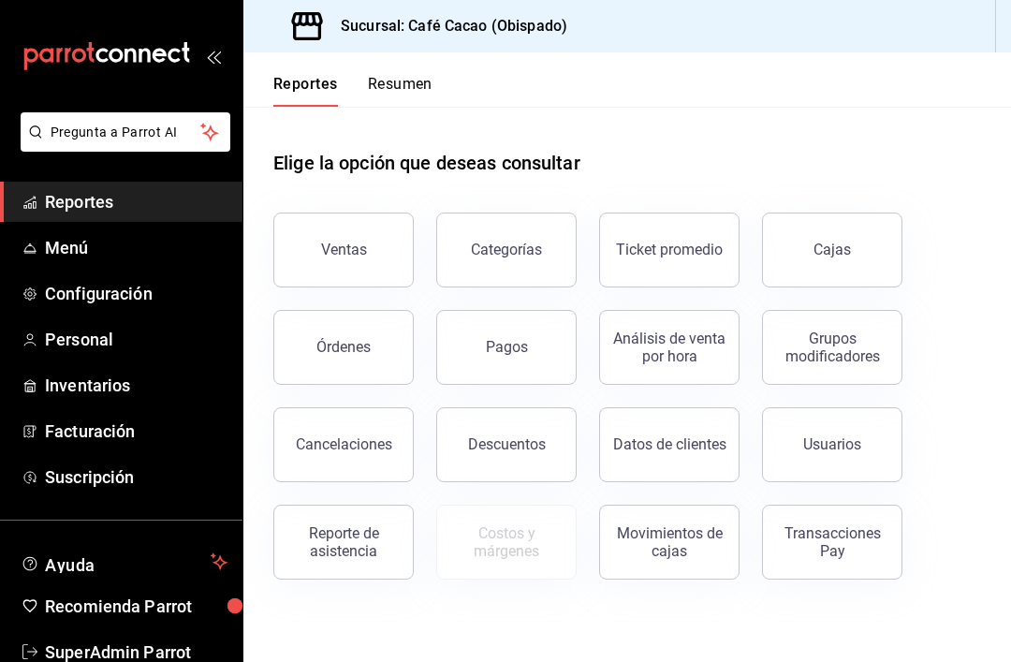
click at [493, 351] on div "Pagos" at bounding box center [507, 347] width 42 height 18
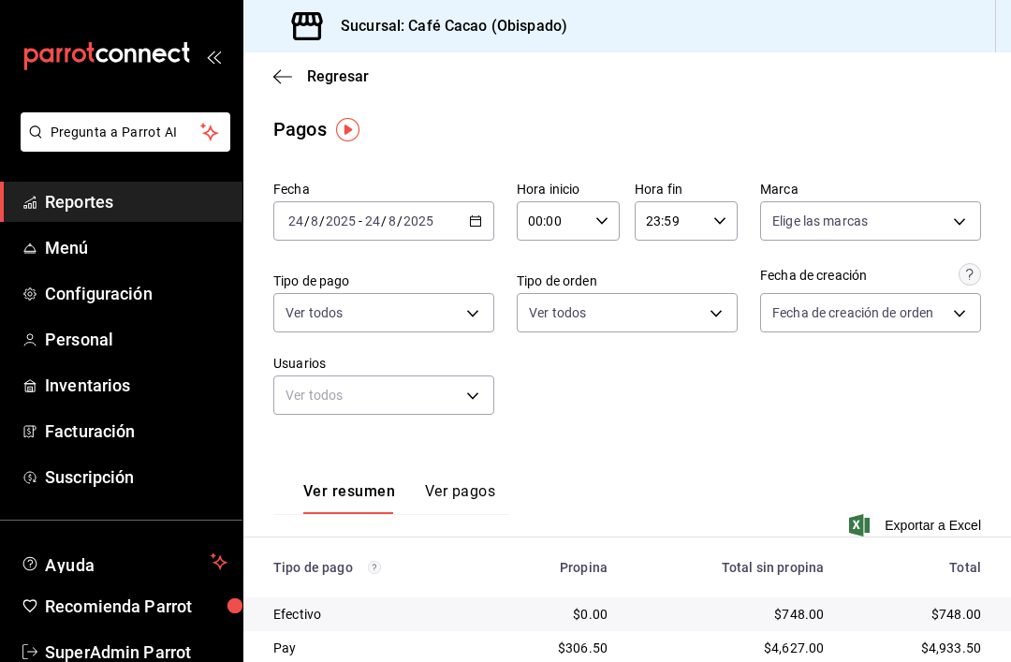
click at [474, 488] on button "Ver pagos" at bounding box center [460, 498] width 70 height 32
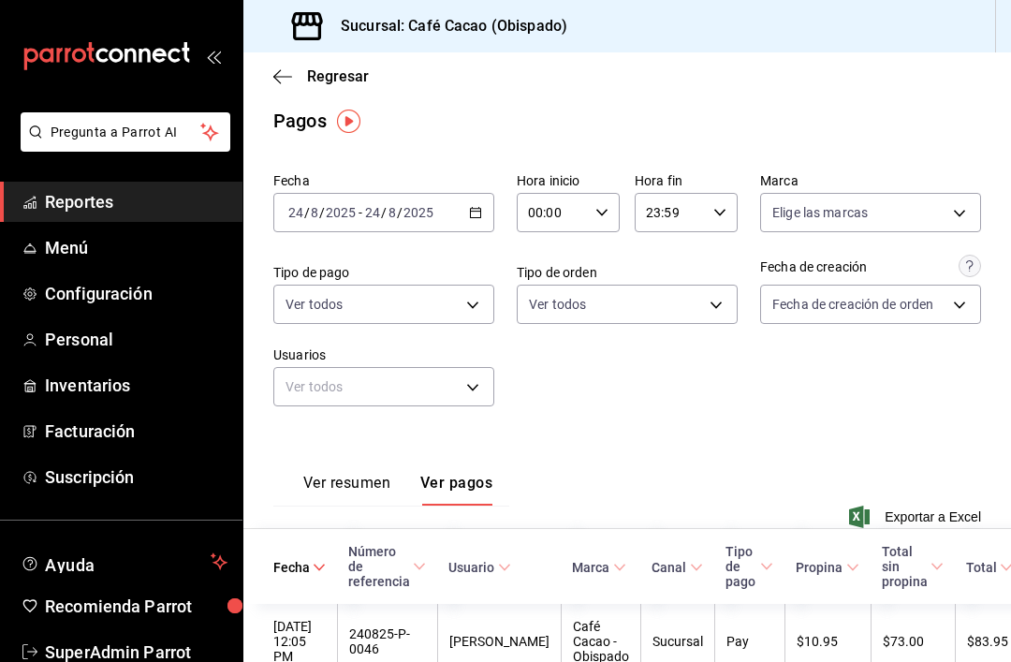
scroll to position [8, 0]
click at [479, 390] on body "Pregunta a Parrot AI Reportes Menú Configuración Personal Inventarios Facturaci…" at bounding box center [505, 331] width 1011 height 662
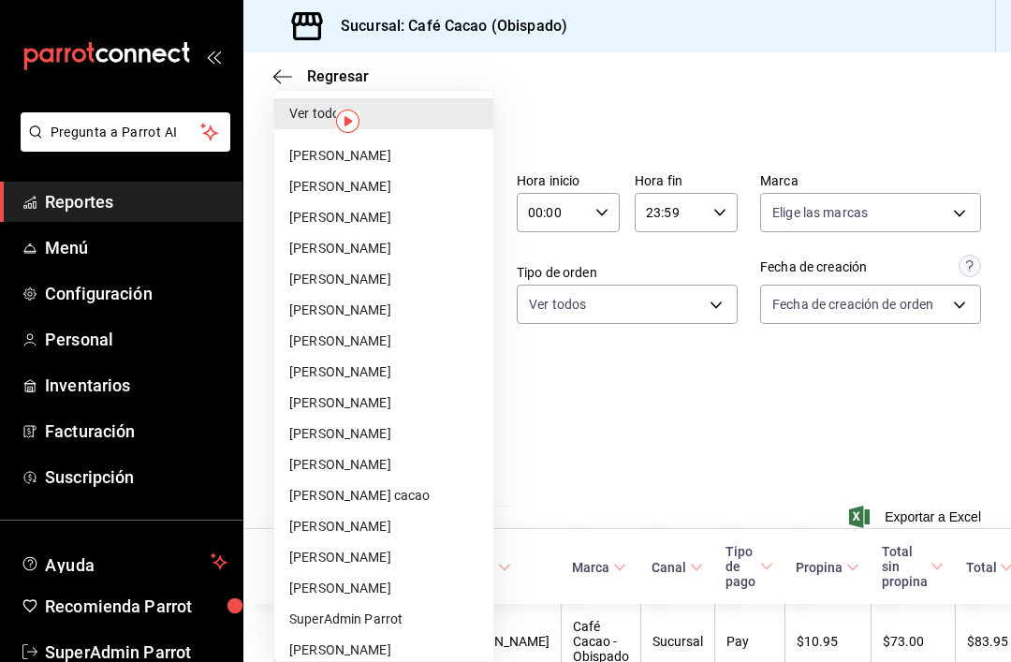
click at [609, 446] on div at bounding box center [505, 331] width 1011 height 662
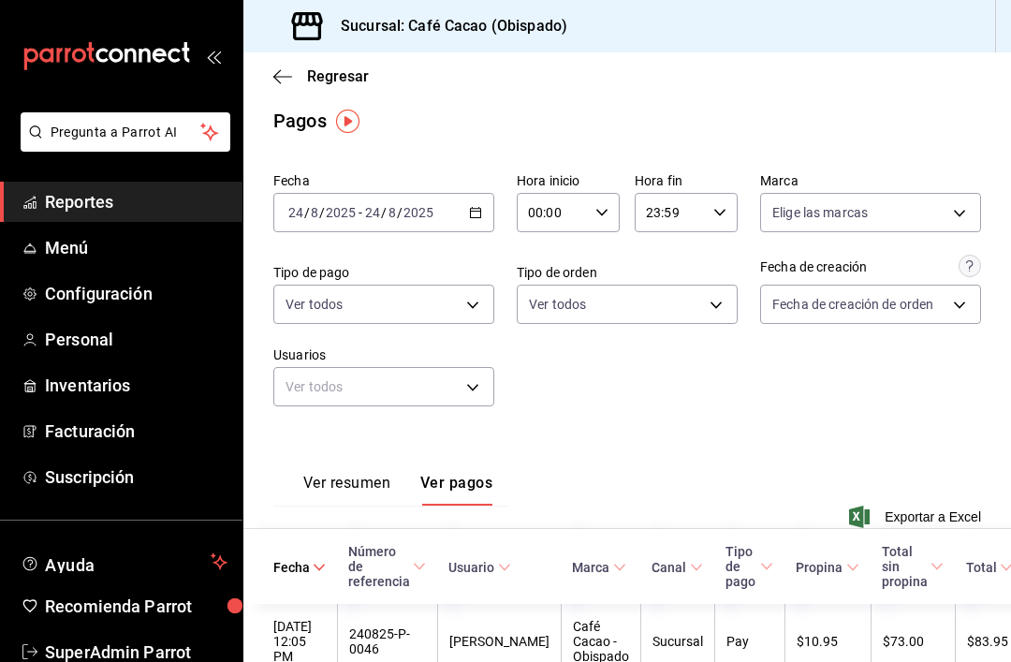
click at [925, 212] on body "Pregunta a Parrot AI Reportes Menú Configuración Personal Inventarios Facturaci…" at bounding box center [505, 331] width 1011 height 662
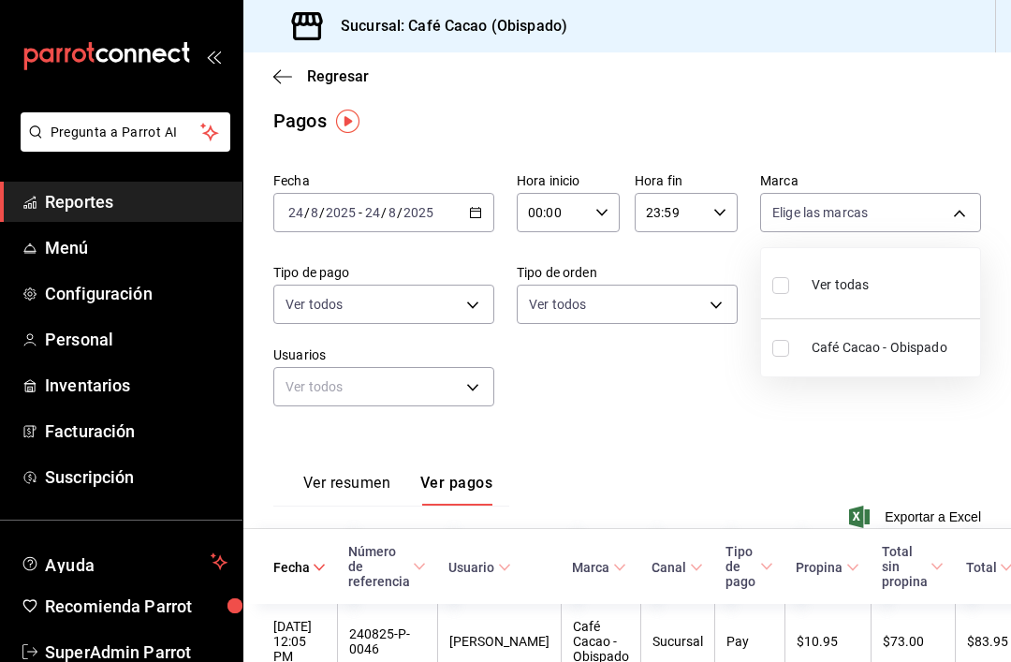
click at [778, 345] on input "checkbox" at bounding box center [780, 348] width 17 height 17
checkbox input "true"
type input "971dcee1-c90c-4aa5-9ae6-cd5a304ea399"
checkbox input "true"
click at [747, 462] on div at bounding box center [505, 331] width 1011 height 662
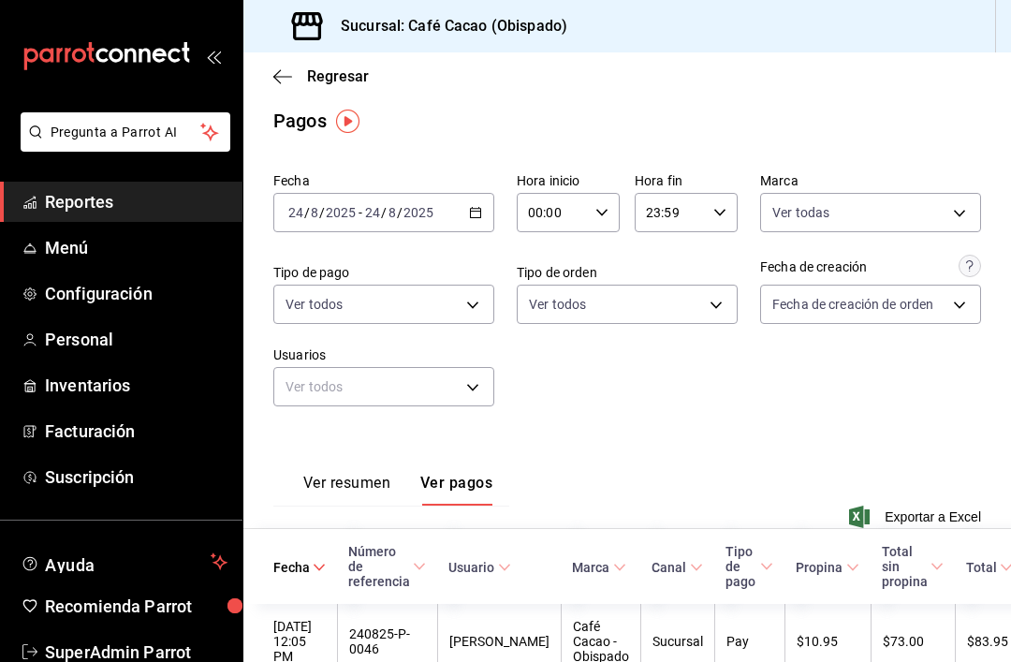
click at [464, 393] on body "Pregunta a Parrot AI Reportes Menú Configuración Personal Inventarios Facturaci…" at bounding box center [505, 331] width 1011 height 662
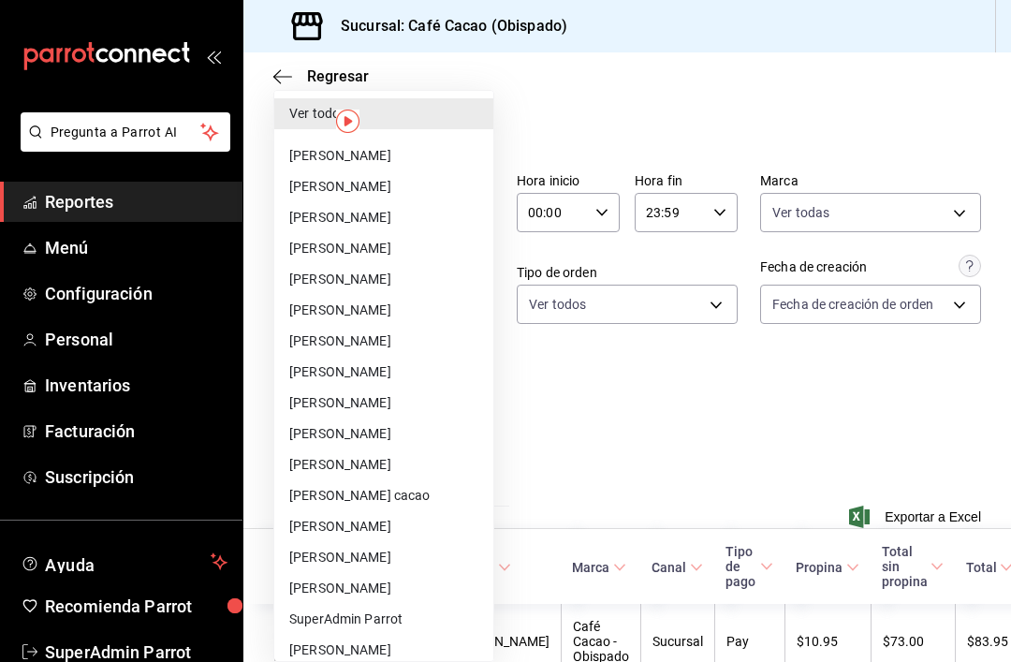
click at [636, 467] on div at bounding box center [505, 331] width 1011 height 662
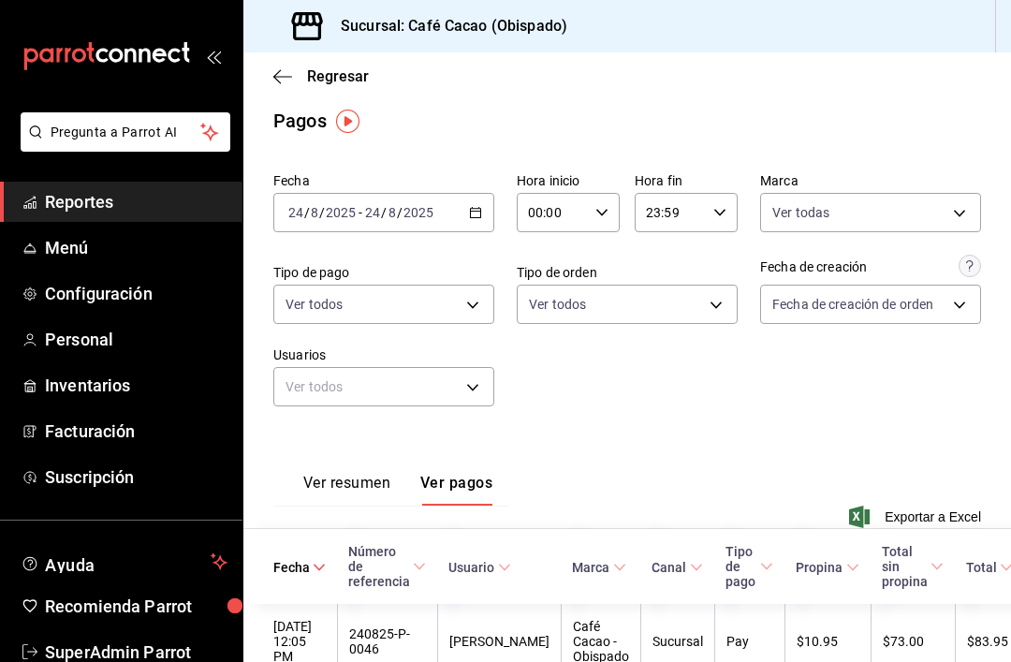
click at [307, 80] on span "Regresar" at bounding box center [338, 76] width 62 height 18
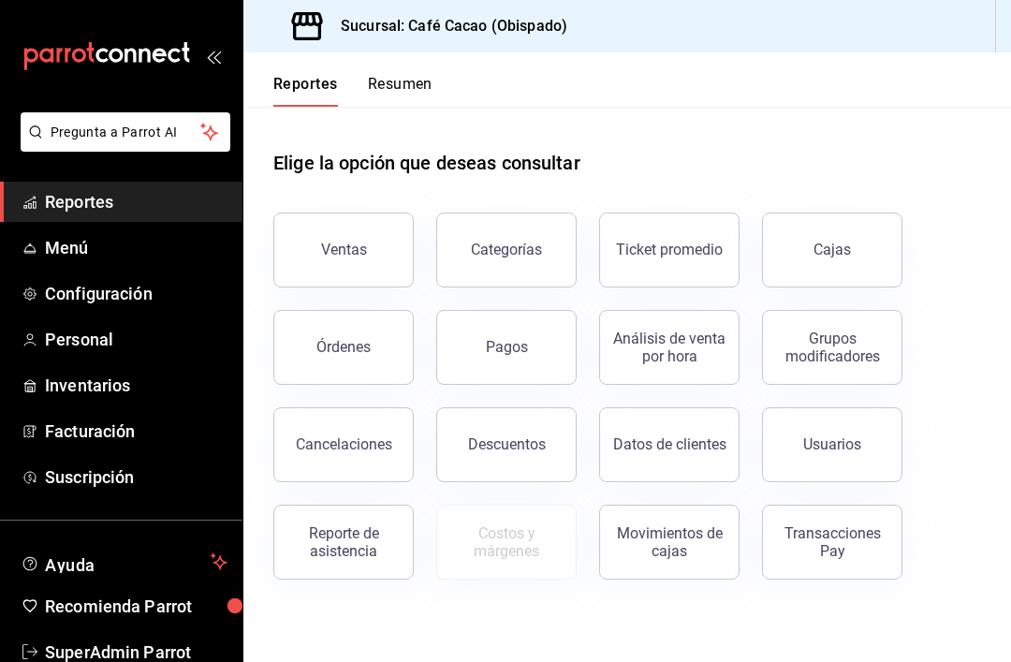
click at [356, 258] on button "Ventas" at bounding box center [343, 249] width 140 height 75
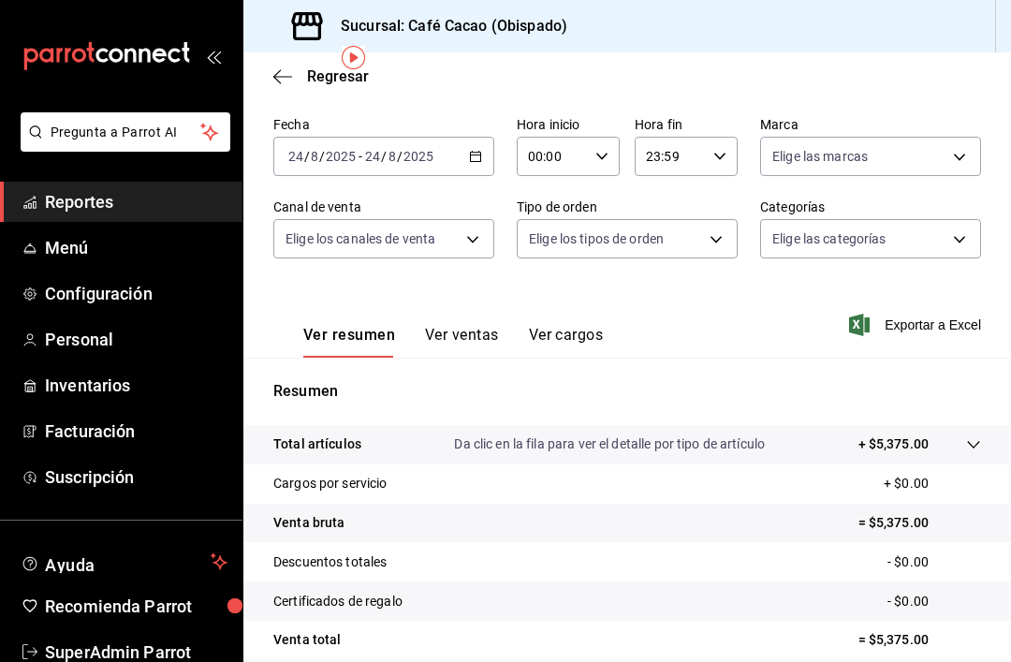
scroll to position [81, 0]
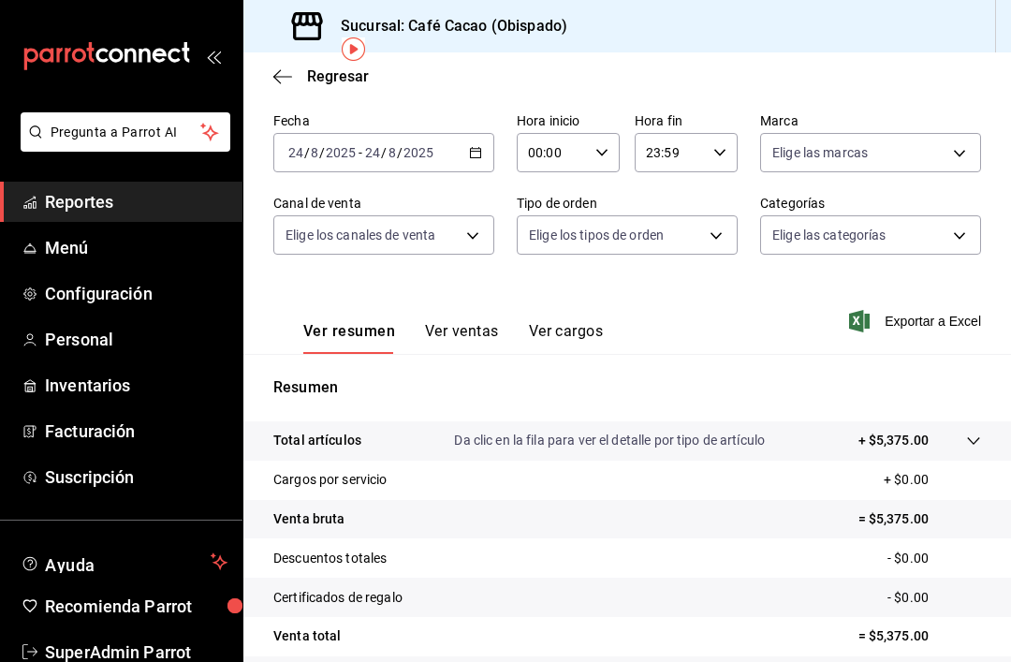
click at [288, 83] on icon "button" at bounding box center [282, 76] width 19 height 17
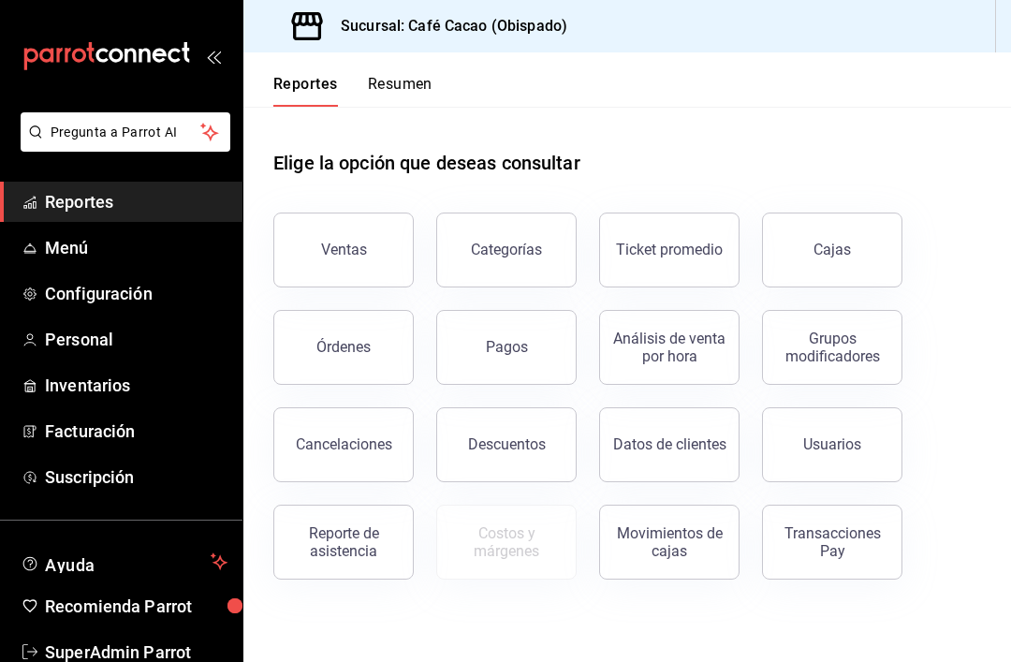
click at [520, 263] on button "Categorías" at bounding box center [506, 249] width 140 height 75
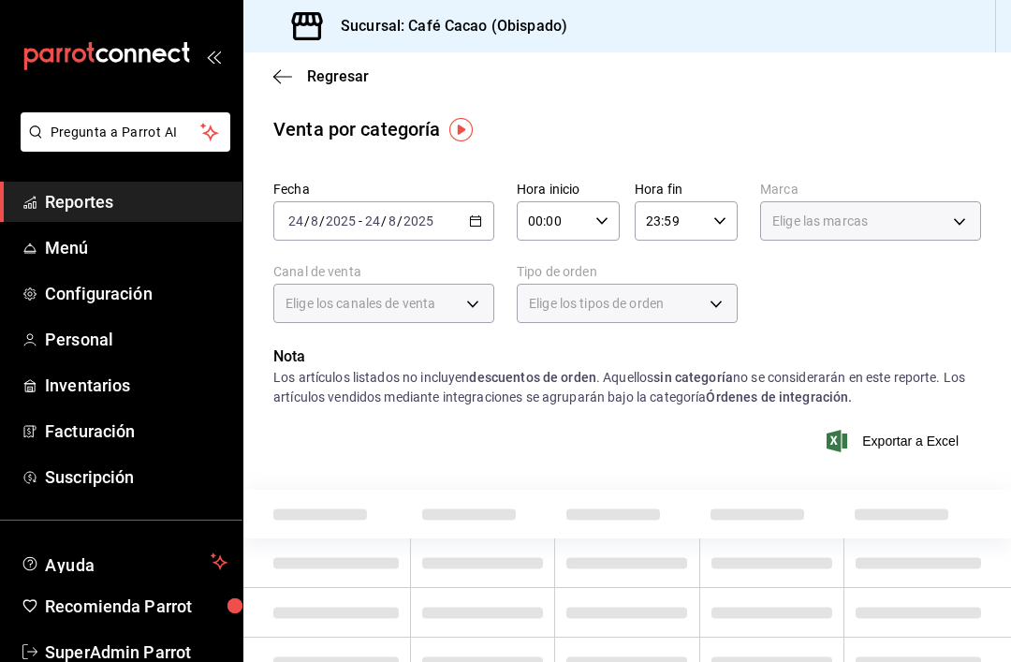
click at [300, 72] on span "Regresar" at bounding box center [320, 76] width 95 height 18
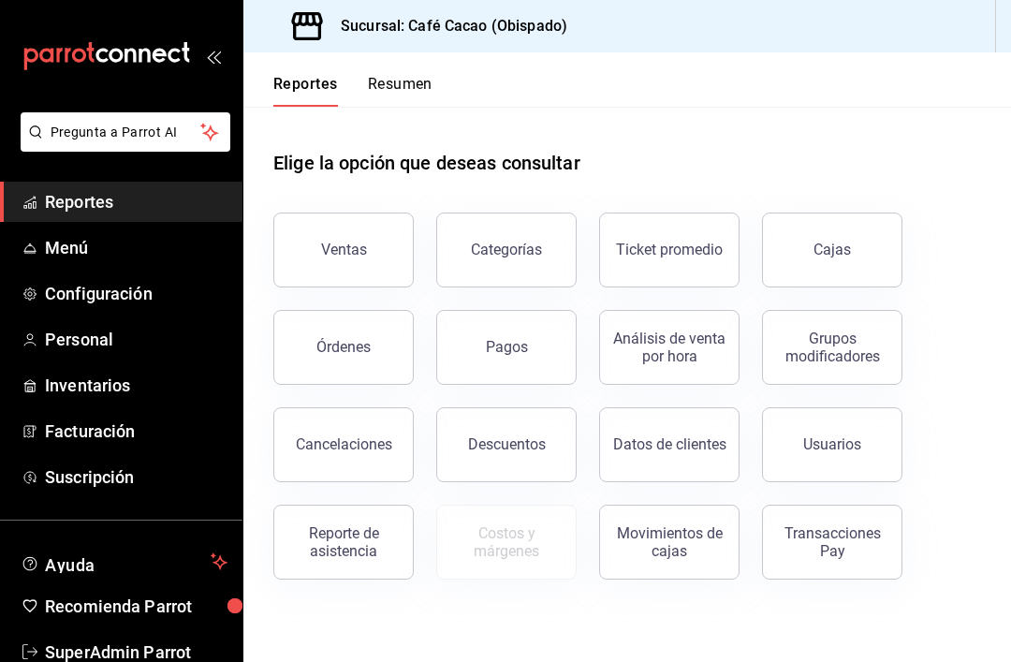
click at [406, 76] on button "Resumen" at bounding box center [400, 91] width 65 height 32
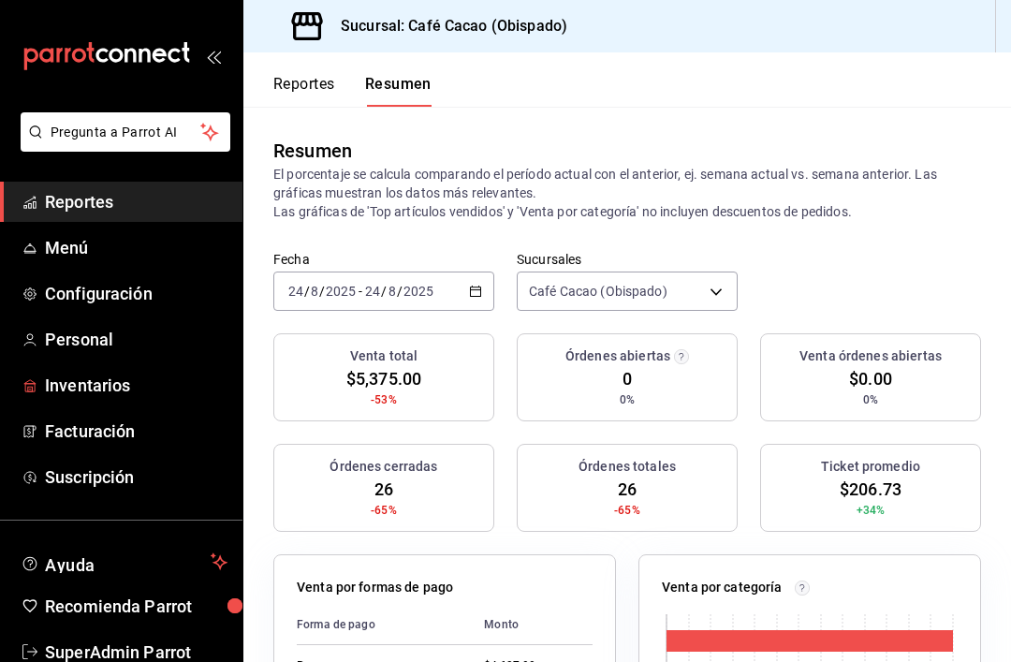
click at [102, 387] on span "Inventarios" at bounding box center [136, 385] width 183 height 25
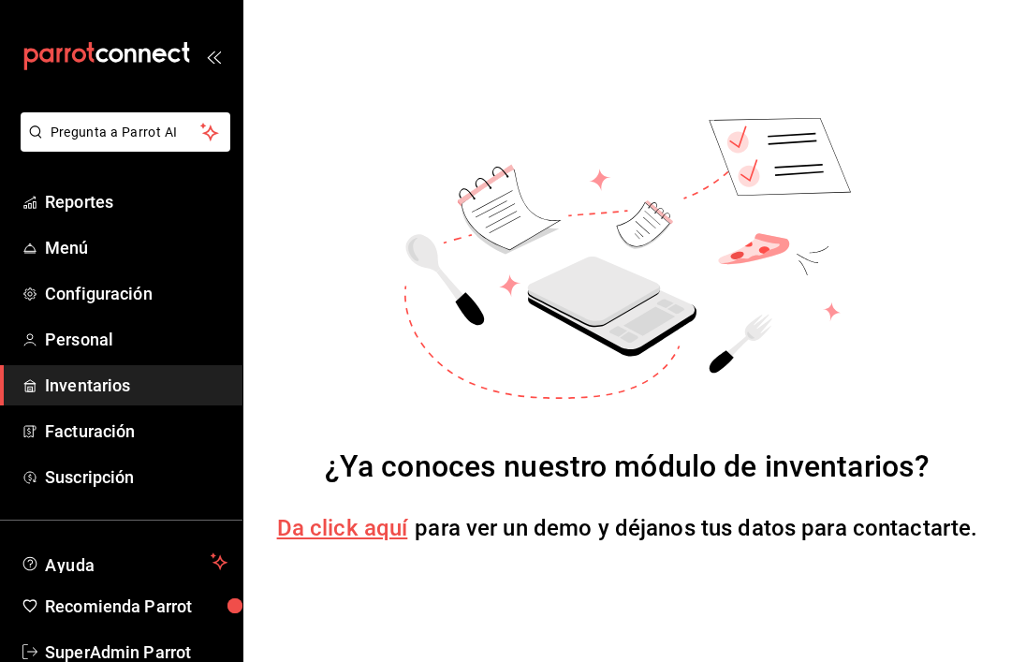
click at [85, 346] on span "Personal" at bounding box center [136, 339] width 183 height 25
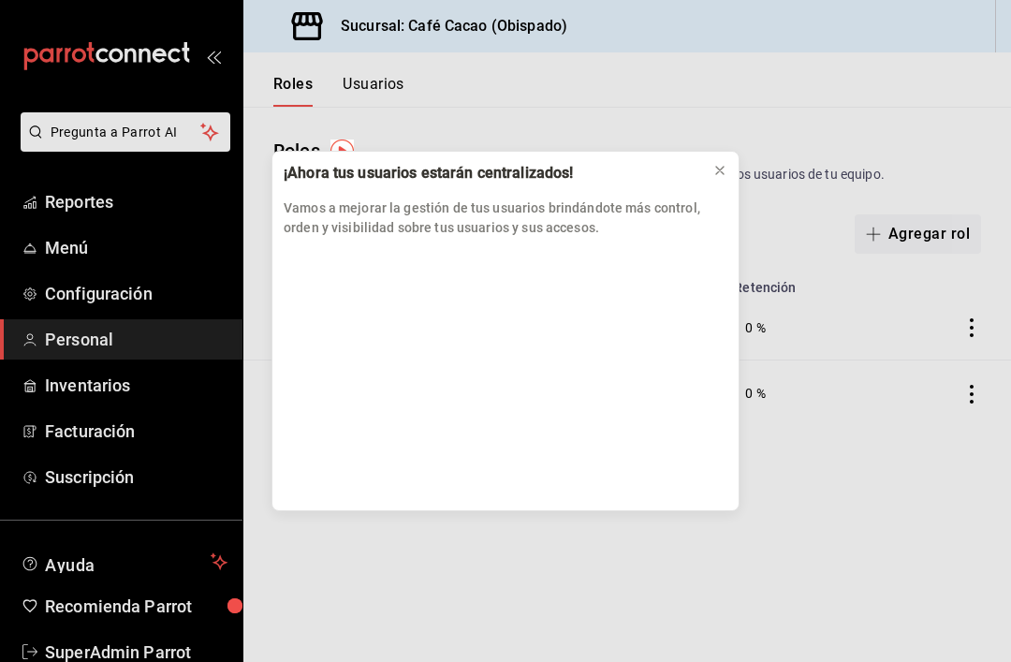
click at [719, 168] on icon at bounding box center [719, 170] width 15 height 15
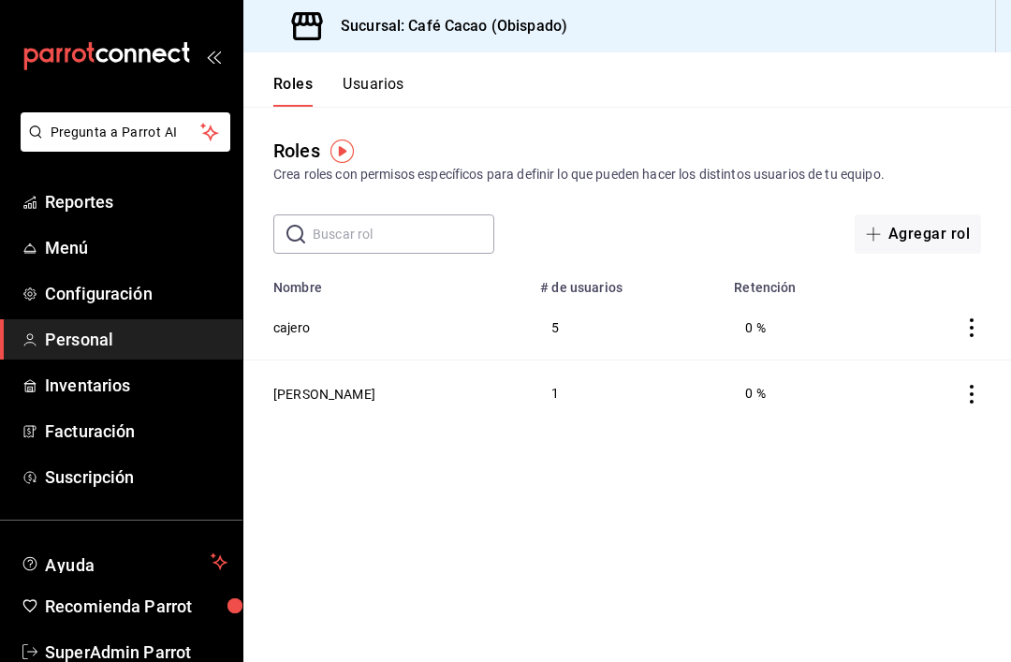
click at [93, 206] on span "Reportes" at bounding box center [136, 201] width 183 height 25
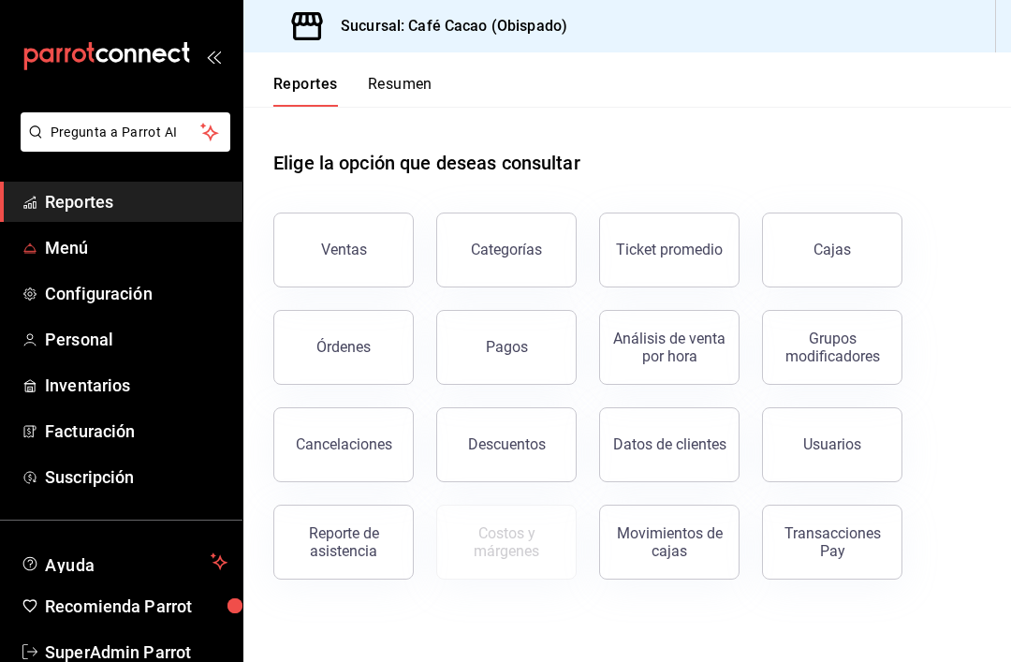
click at [94, 248] on span "Menú" at bounding box center [136, 247] width 183 height 25
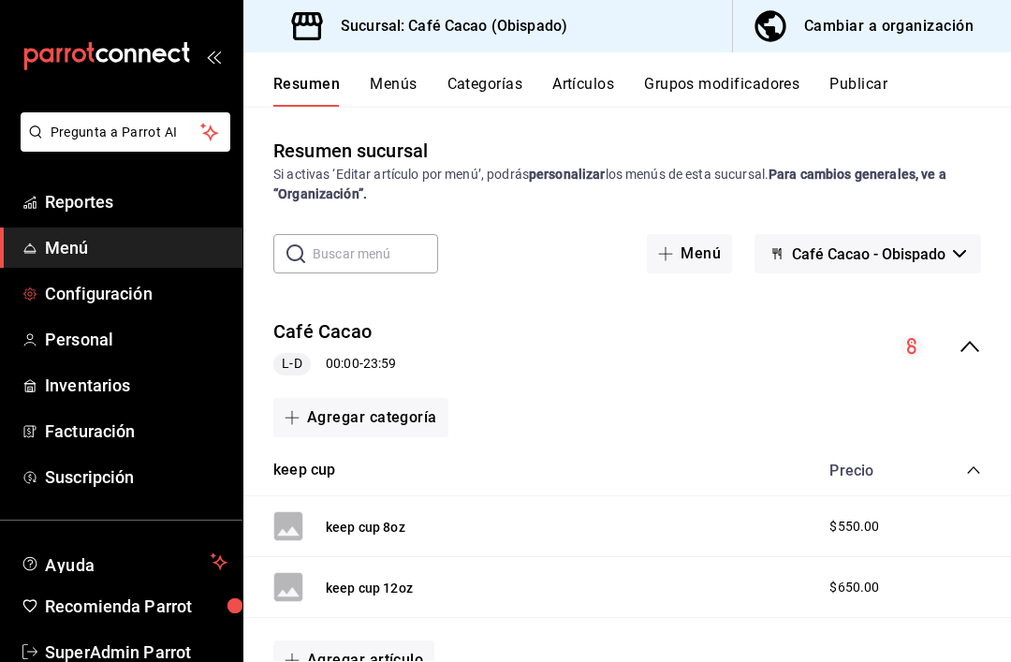
click at [120, 293] on span "Configuración" at bounding box center [136, 293] width 183 height 25
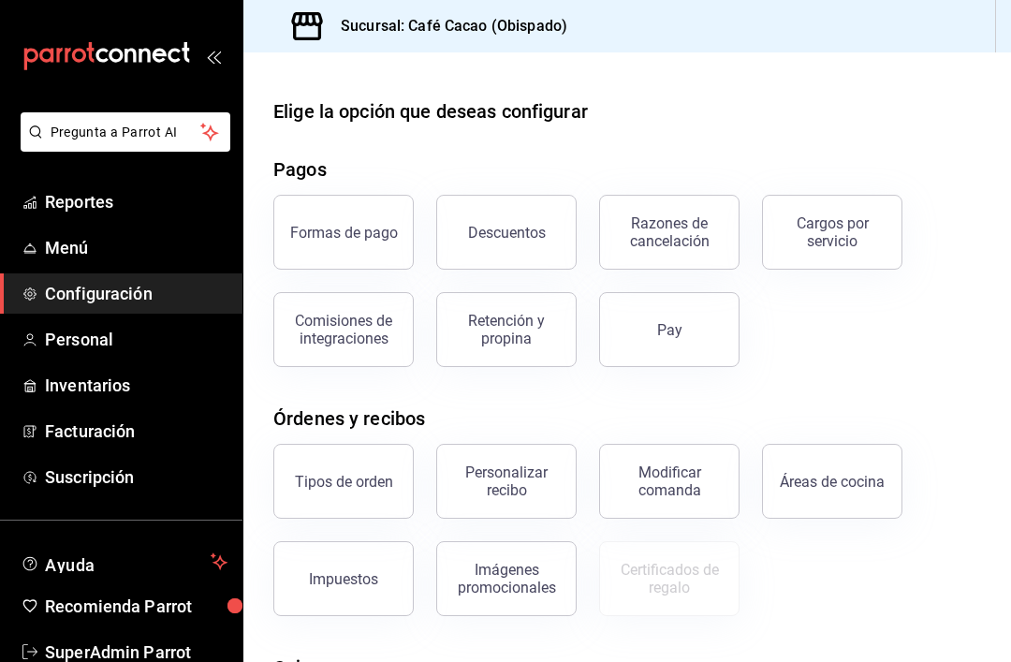
click at [345, 242] on button "Formas de pago" at bounding box center [343, 232] width 140 height 75
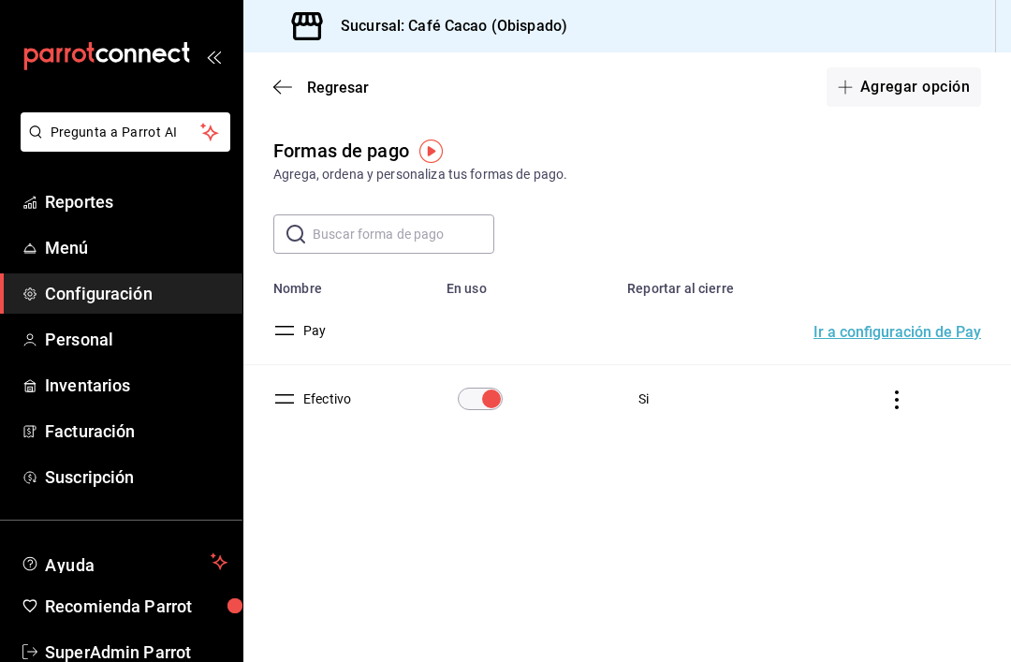
click at [303, 86] on span "Regresar" at bounding box center [320, 88] width 95 height 18
